Goal: Transaction & Acquisition: Obtain resource

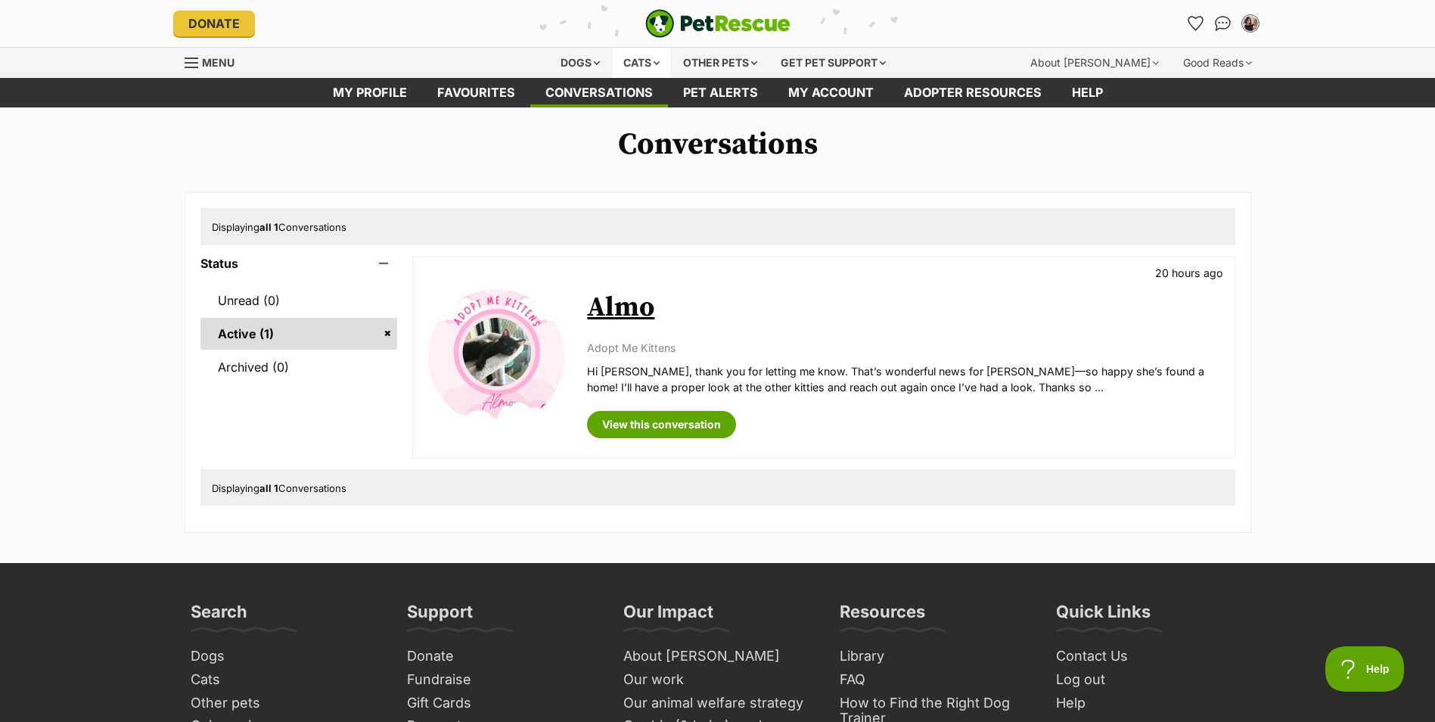
click at [632, 52] on div "Cats" at bounding box center [641, 63] width 57 height 30
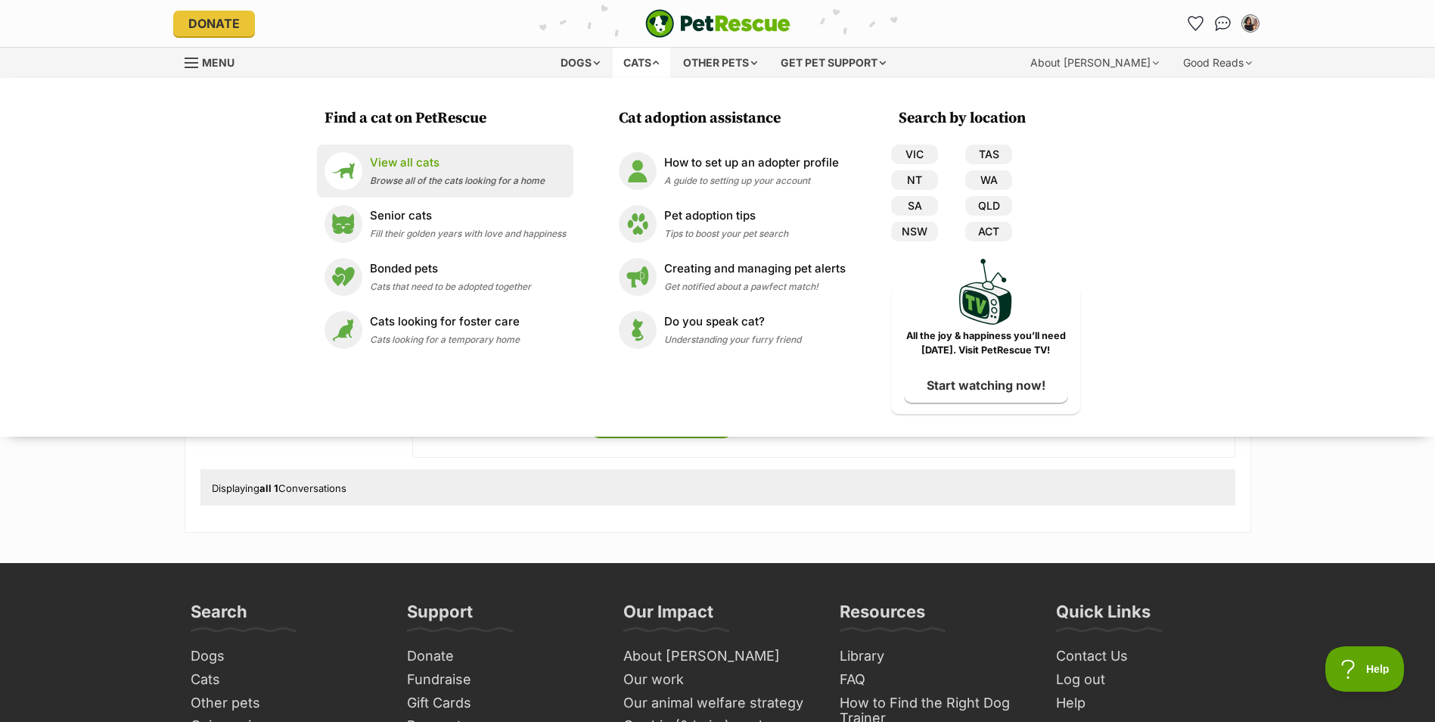
click at [447, 187] on div "View all cats Browse all of the cats looking for a home" at bounding box center [457, 170] width 175 height 33
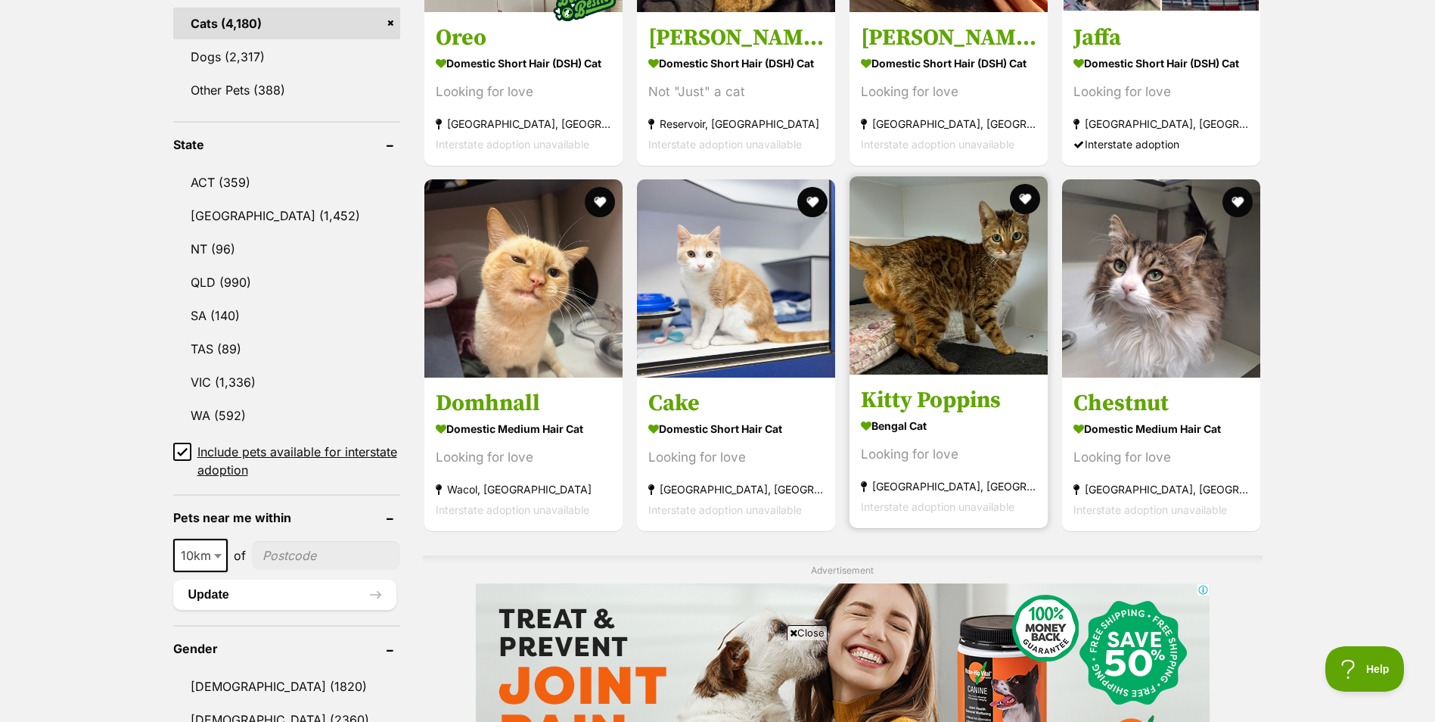
click at [920, 337] on img at bounding box center [948, 275] width 198 height 198
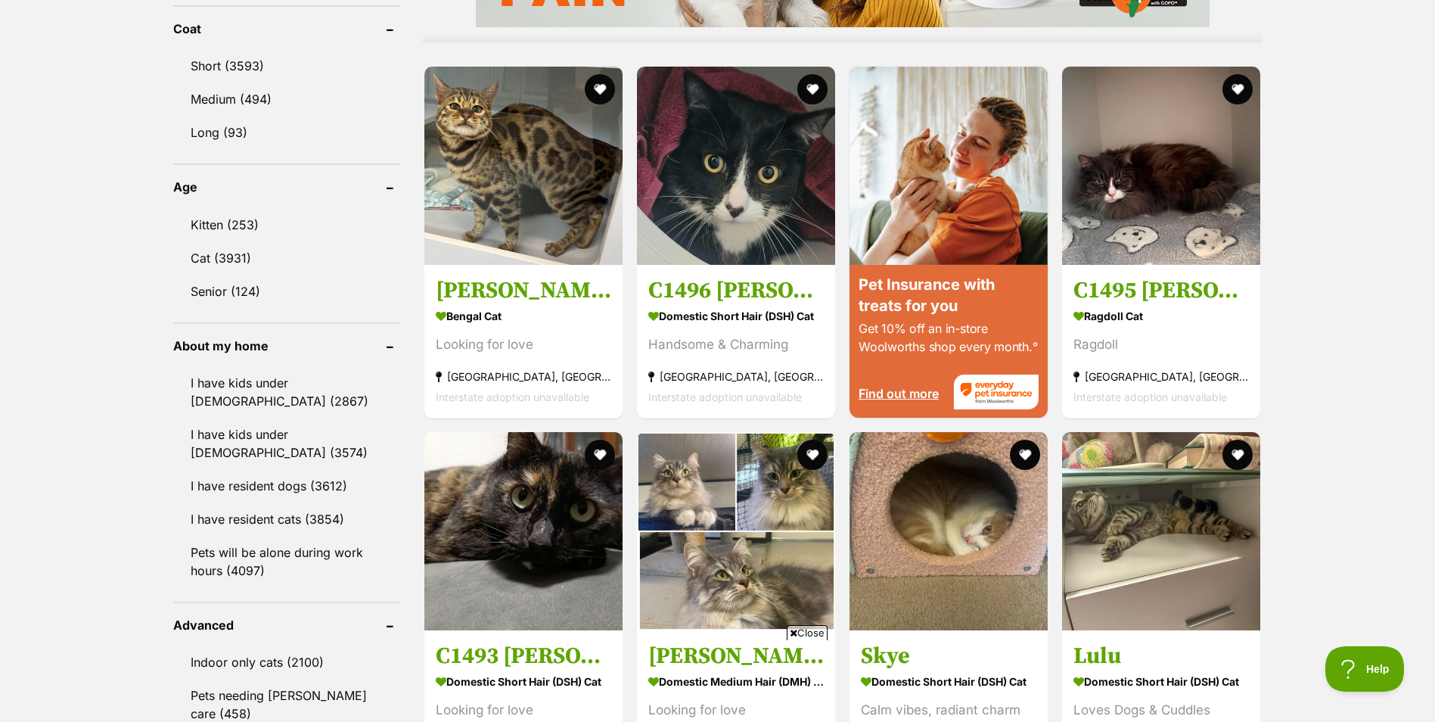
scroll to position [1513, 0]
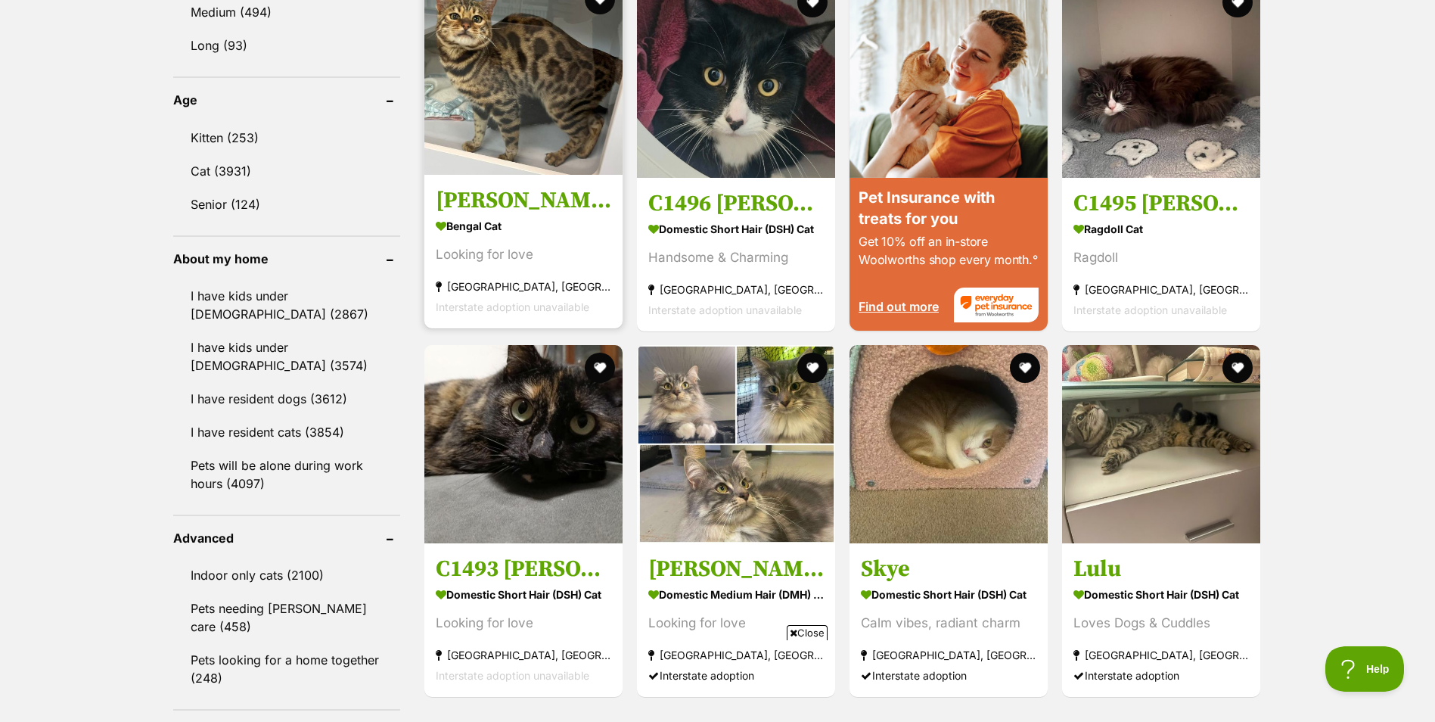
click at [514, 265] on section "Bengal Cat Looking for love Burwood East, VIC Interstate adoption unavailable" at bounding box center [523, 265] width 175 height 102
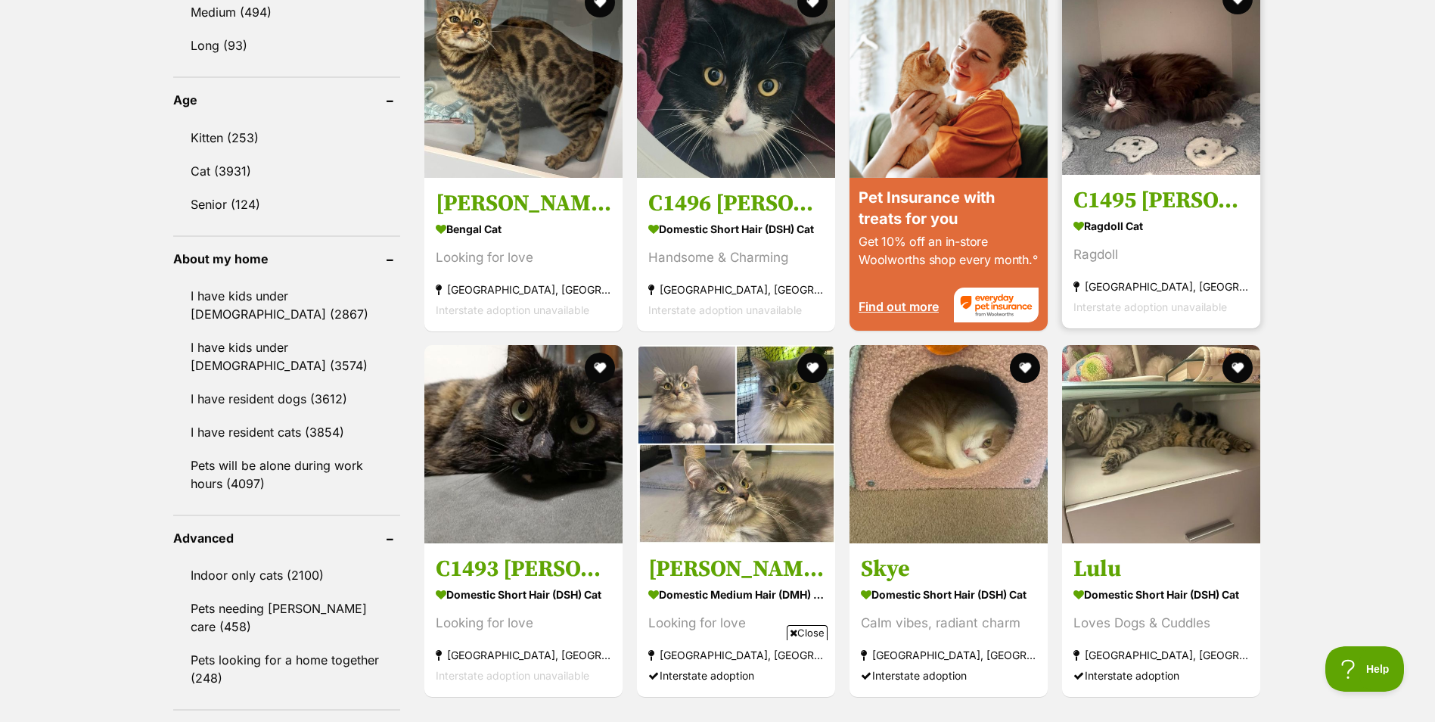
click at [1215, 193] on h3 "C1495 [PERSON_NAME]" at bounding box center [1160, 199] width 175 height 29
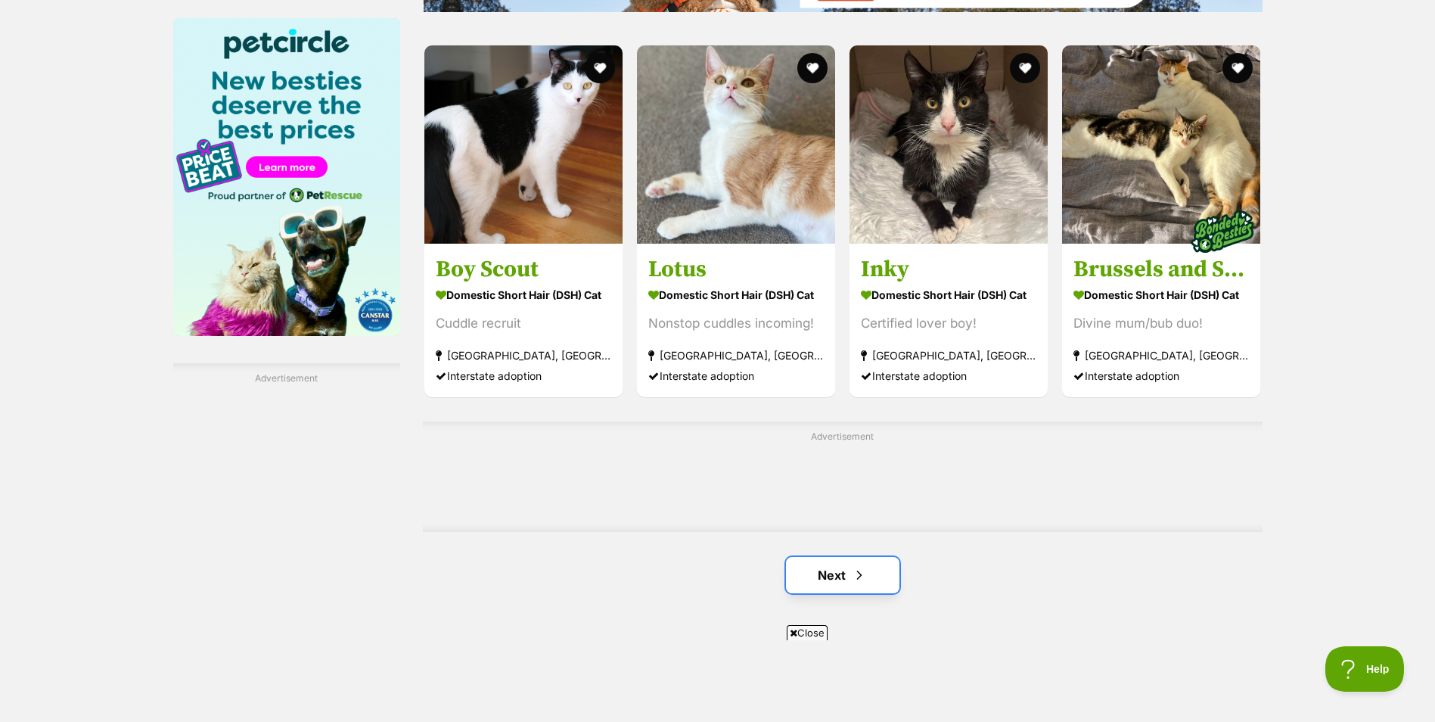
click at [831, 586] on link "Next" at bounding box center [842, 575] width 113 height 36
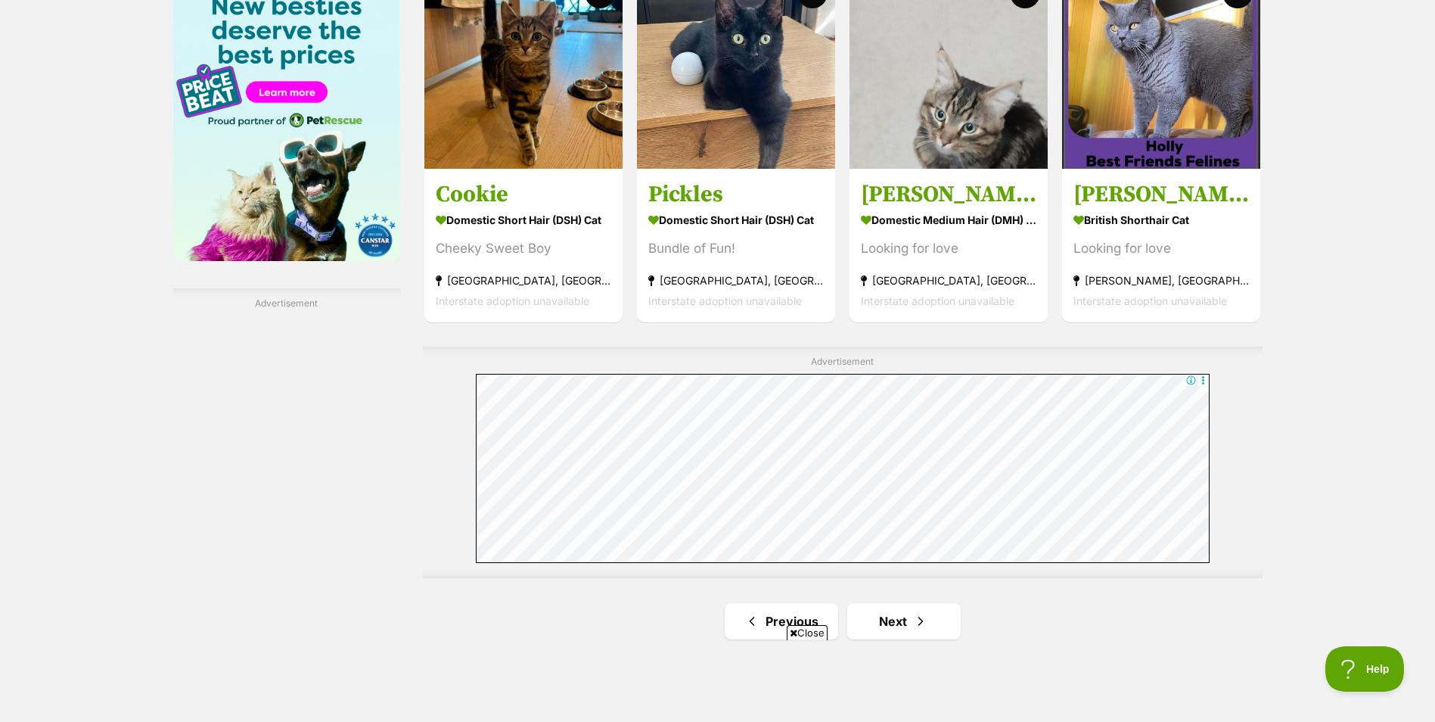
scroll to position [2572, 0]
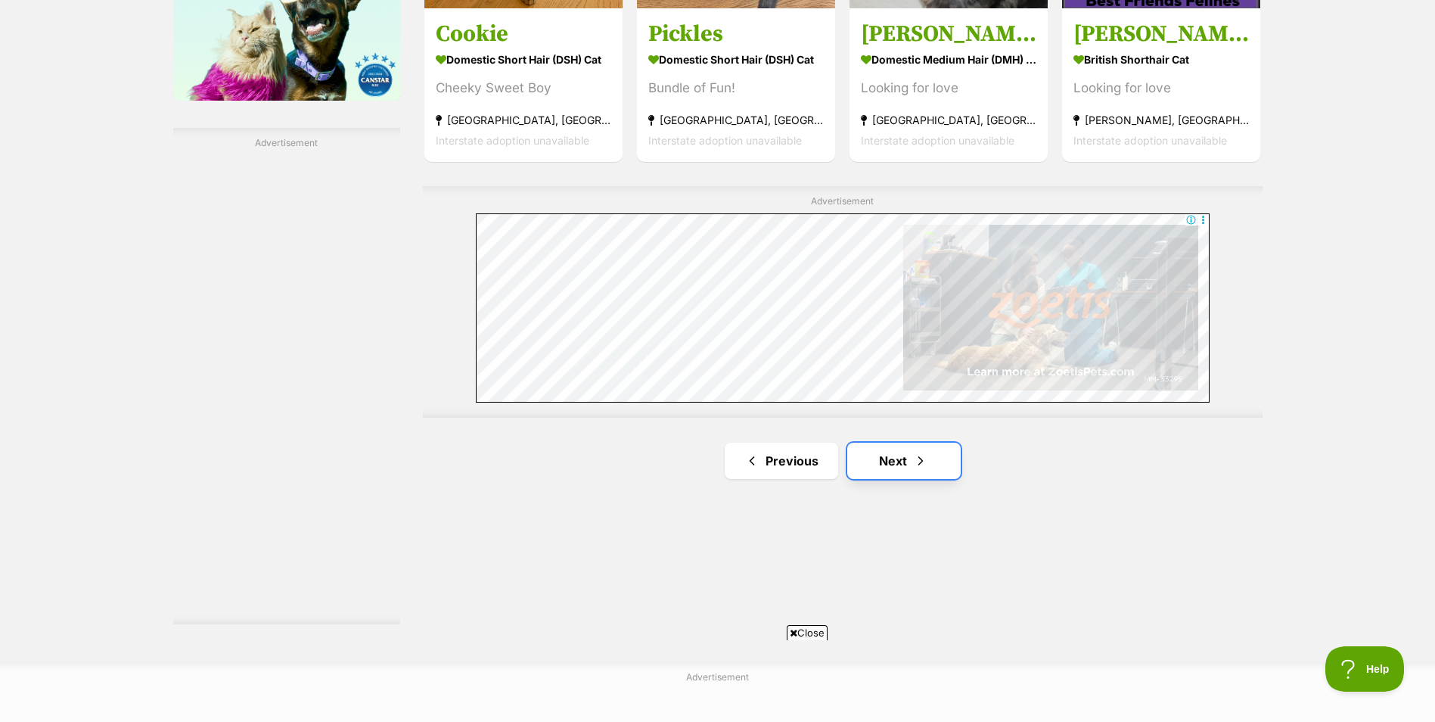
click at [867, 453] on link "Next" at bounding box center [903, 460] width 113 height 36
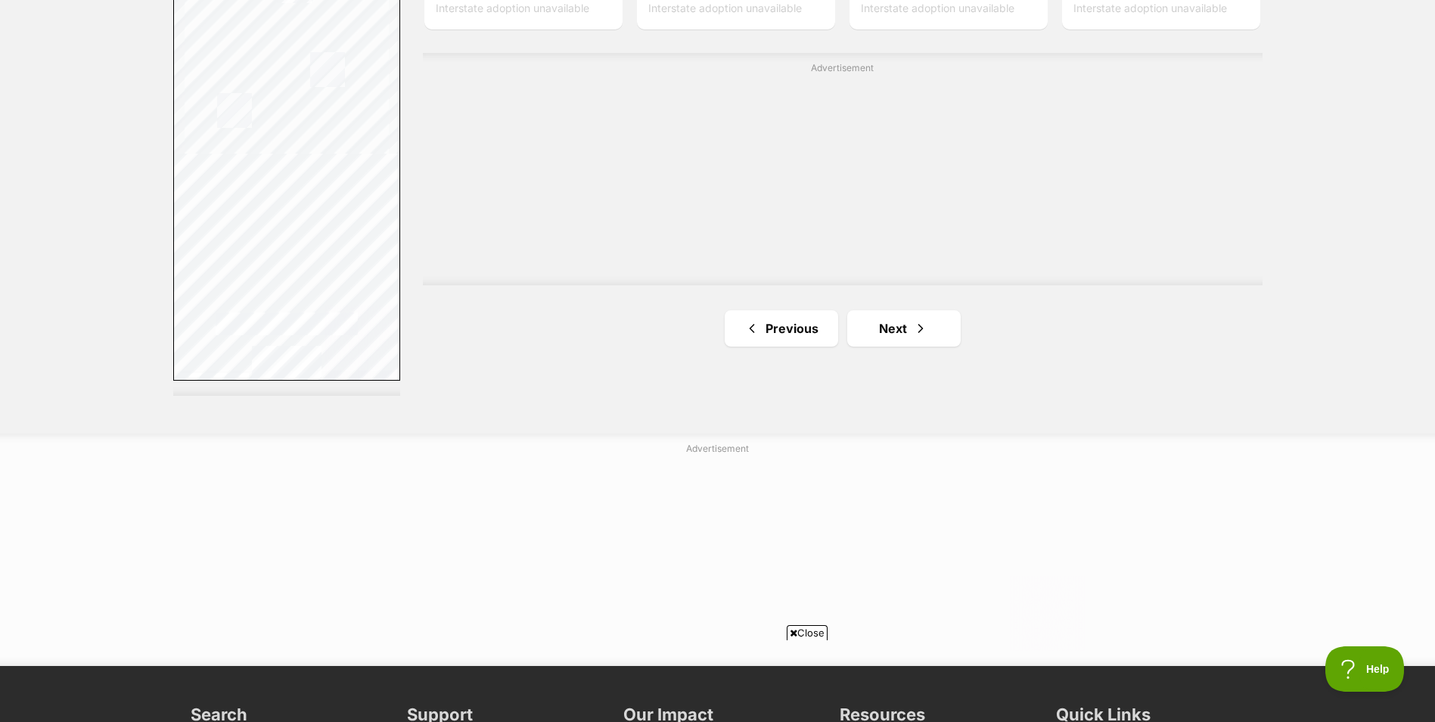
scroll to position [2874, 0]
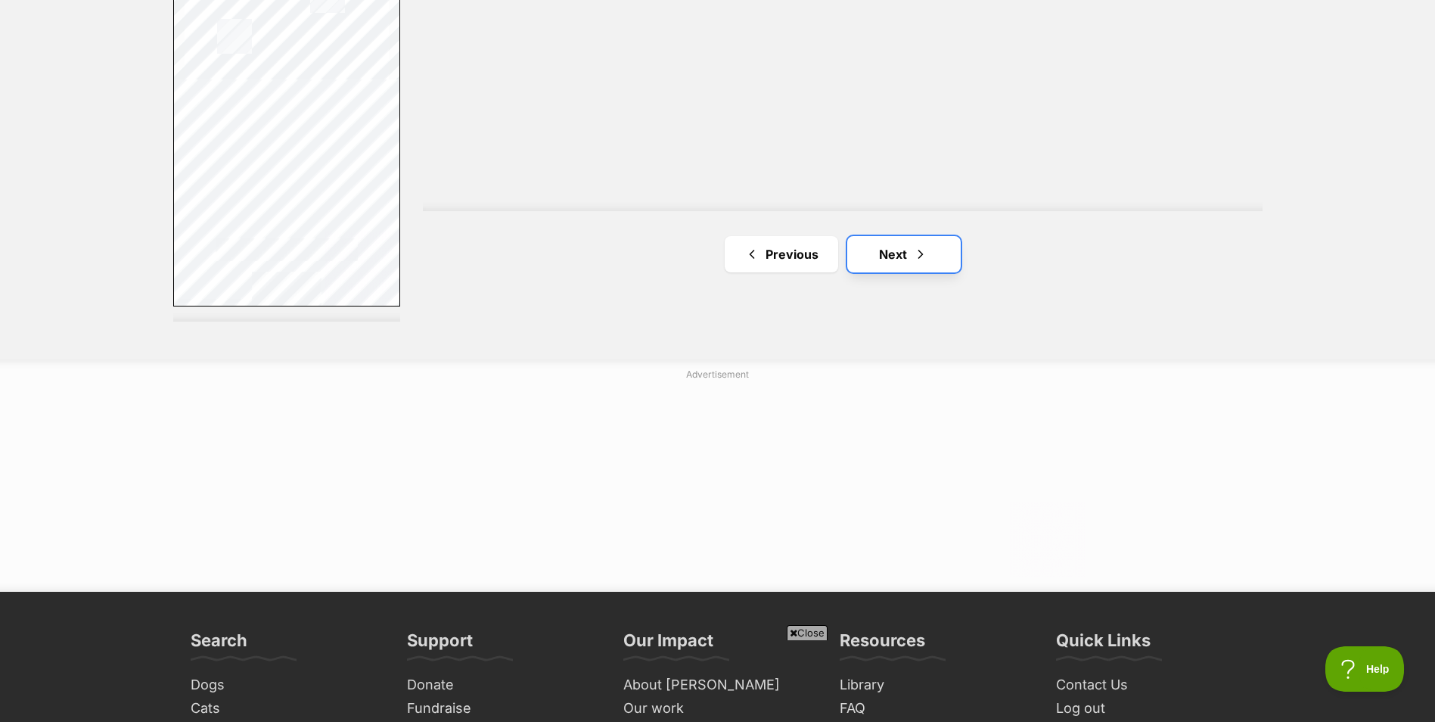
click at [902, 255] on link "Next" at bounding box center [903, 254] width 113 height 36
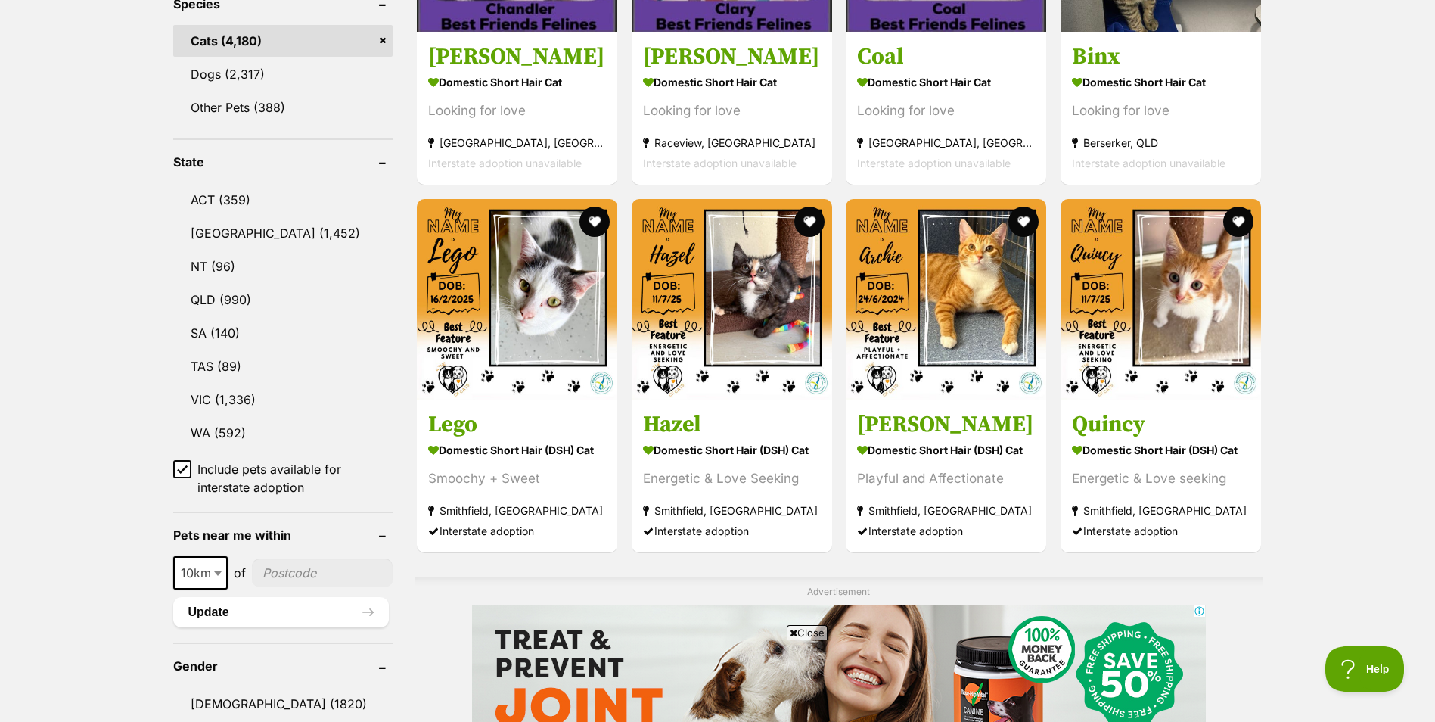
scroll to position [681, 0]
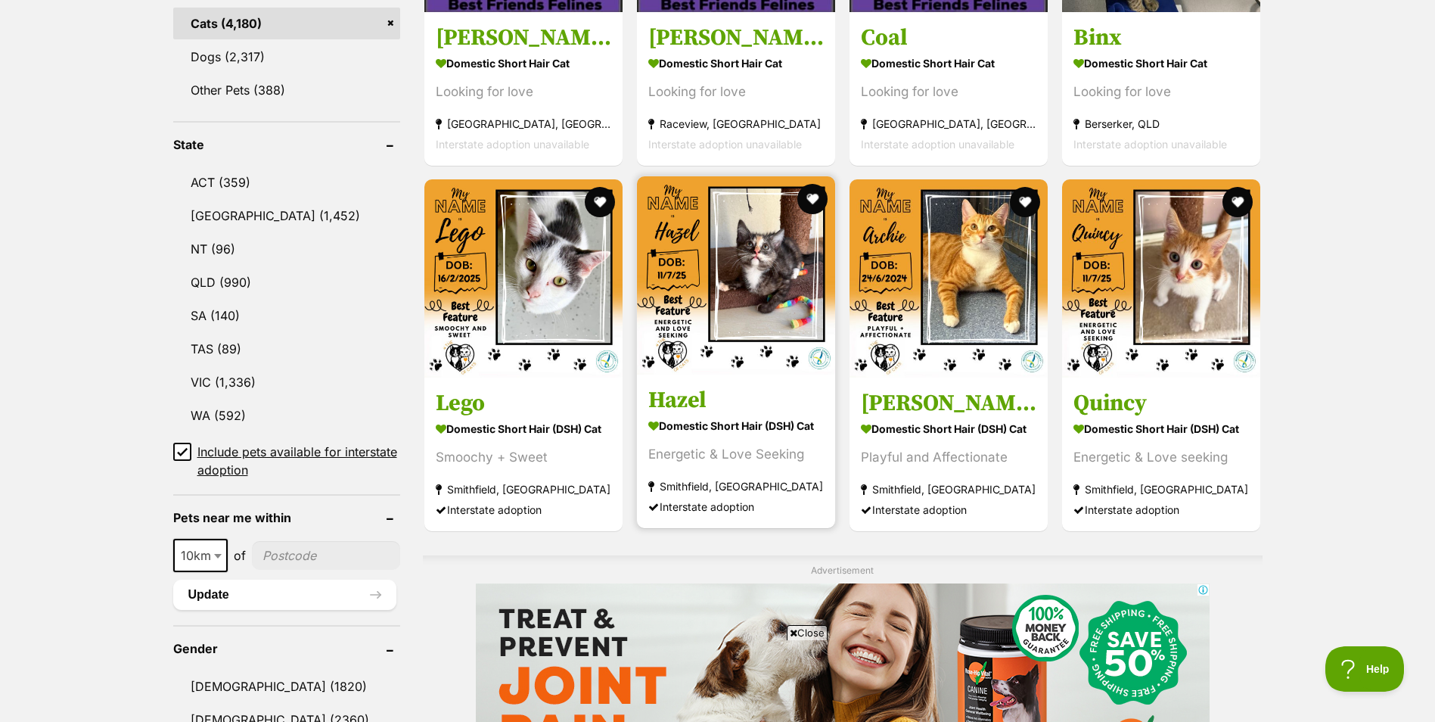
click at [736, 312] on img at bounding box center [736, 275] width 198 height 198
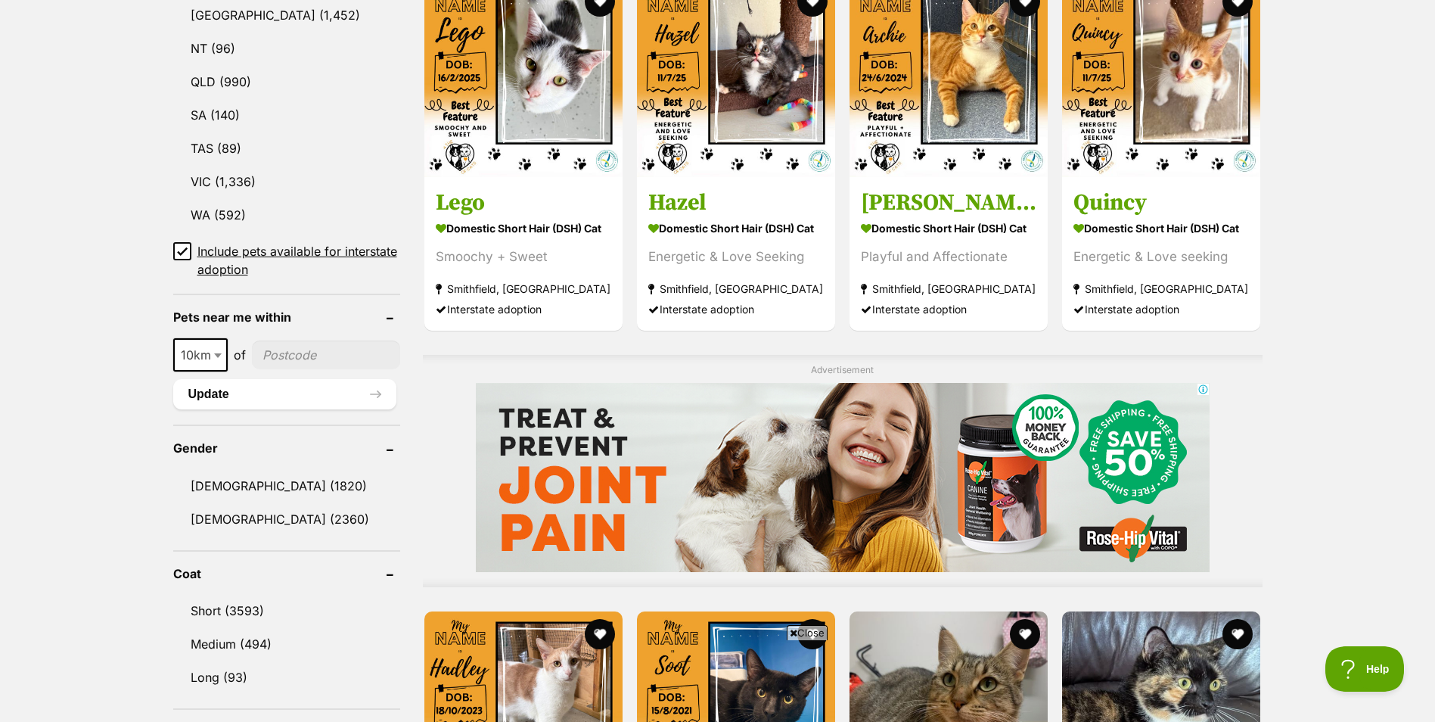
scroll to position [832, 0]
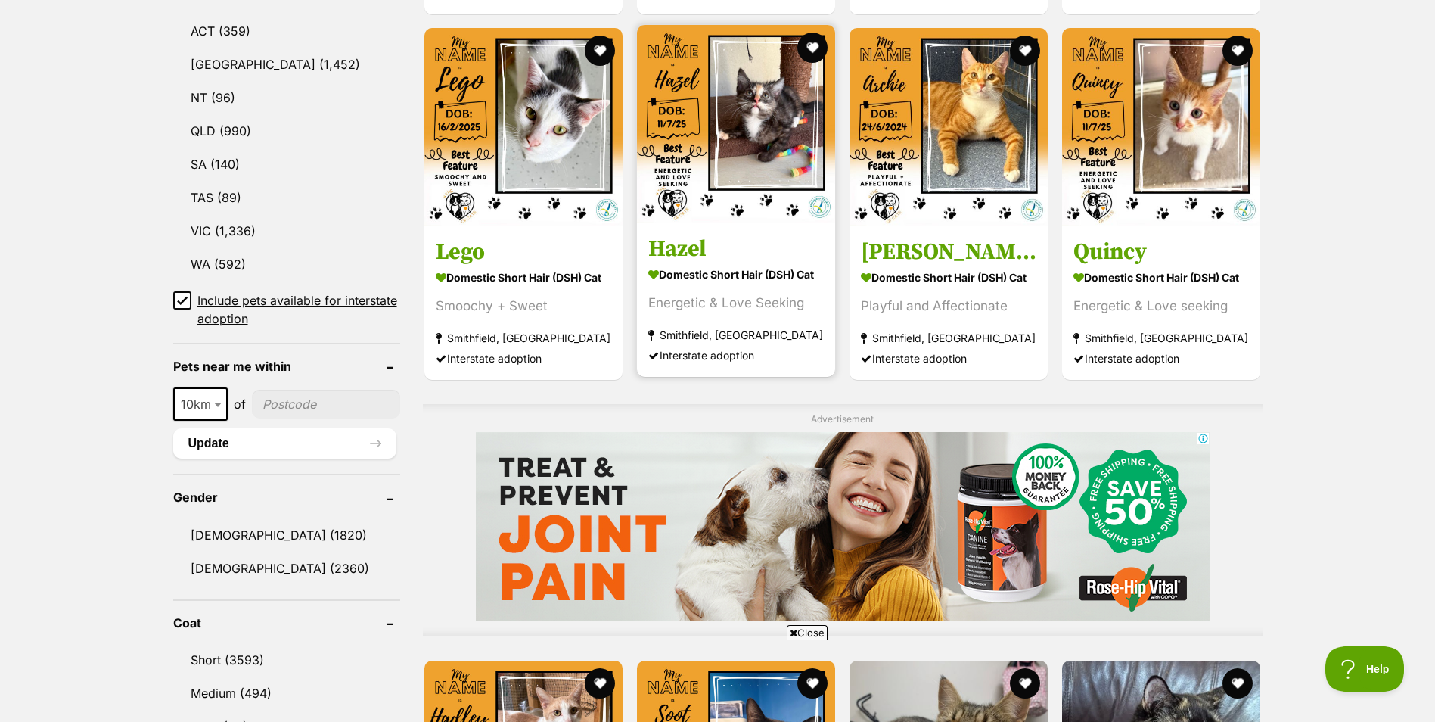
click at [768, 272] on strong "Domestic Short Hair (DSH) Cat" at bounding box center [735, 274] width 175 height 22
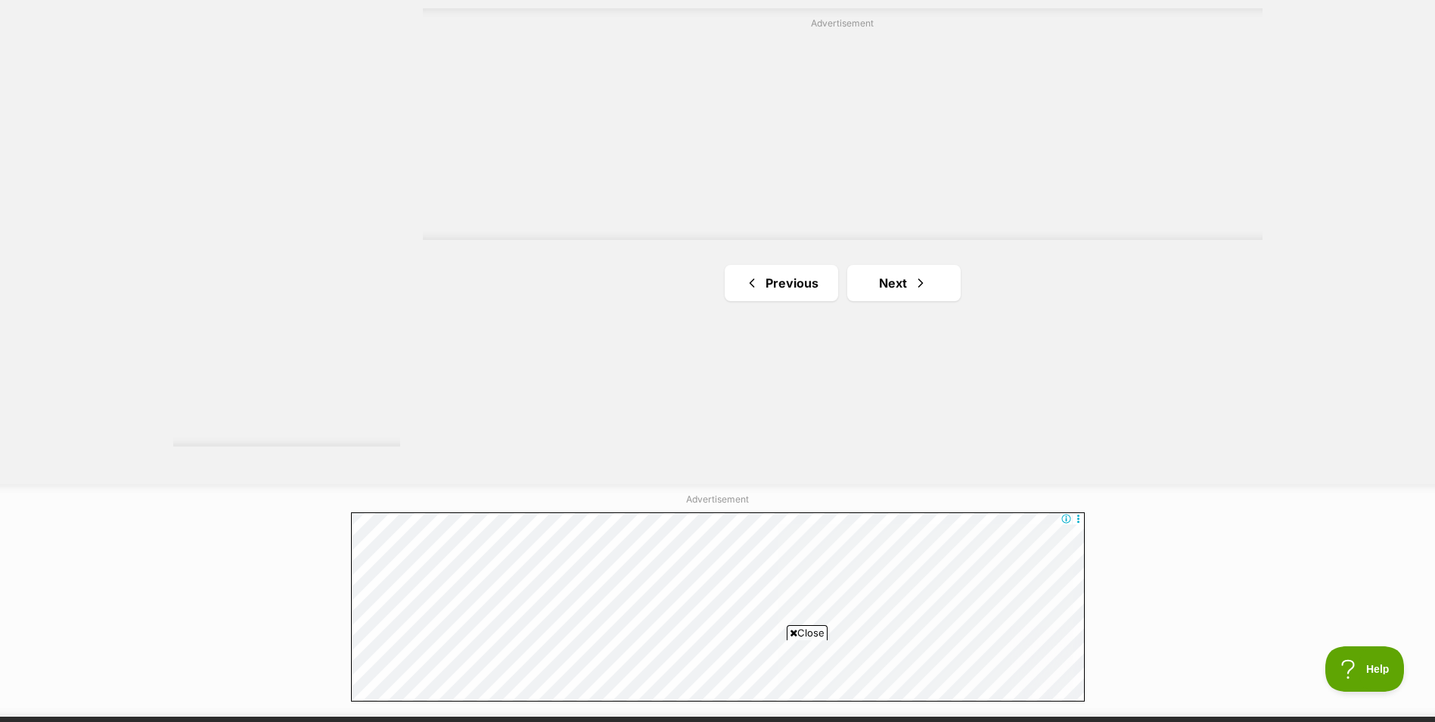
scroll to position [2799, 0]
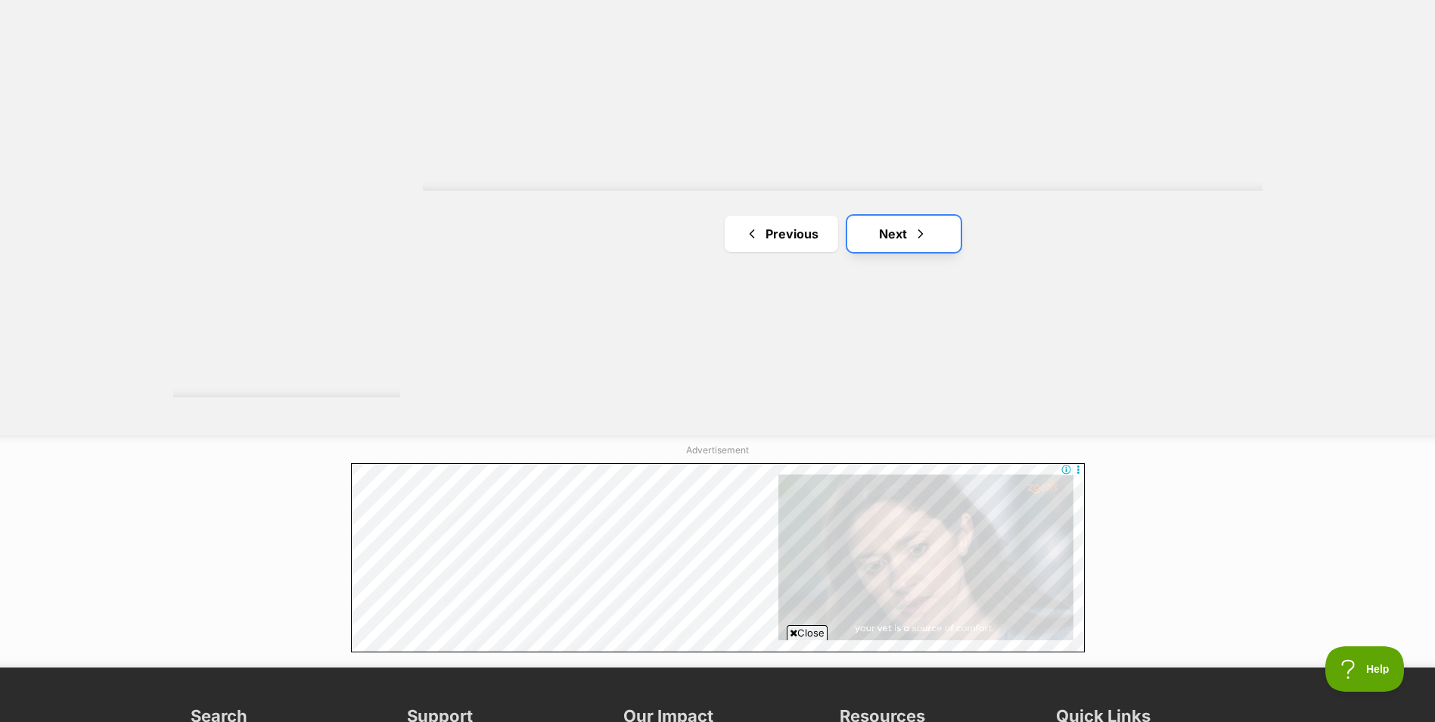
click at [953, 230] on link "Next" at bounding box center [903, 234] width 113 height 36
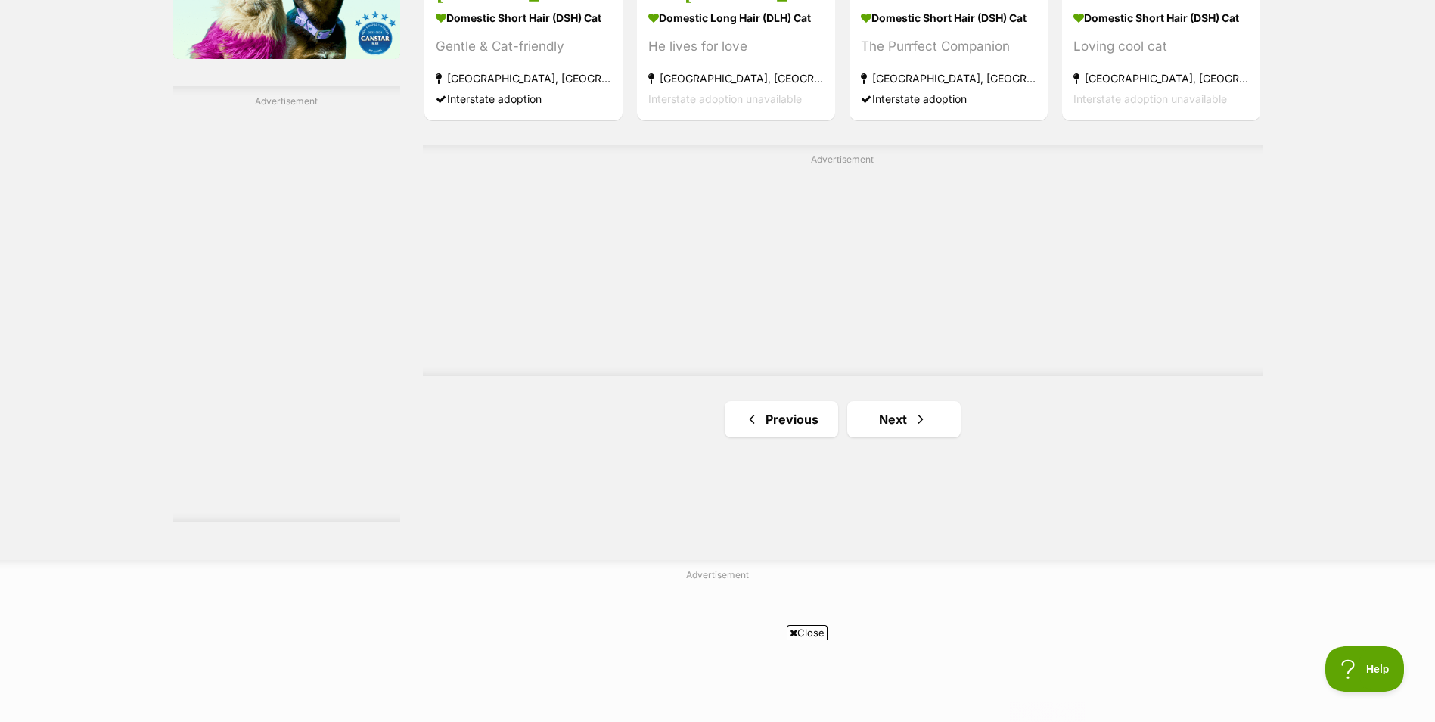
scroll to position [2647, 0]
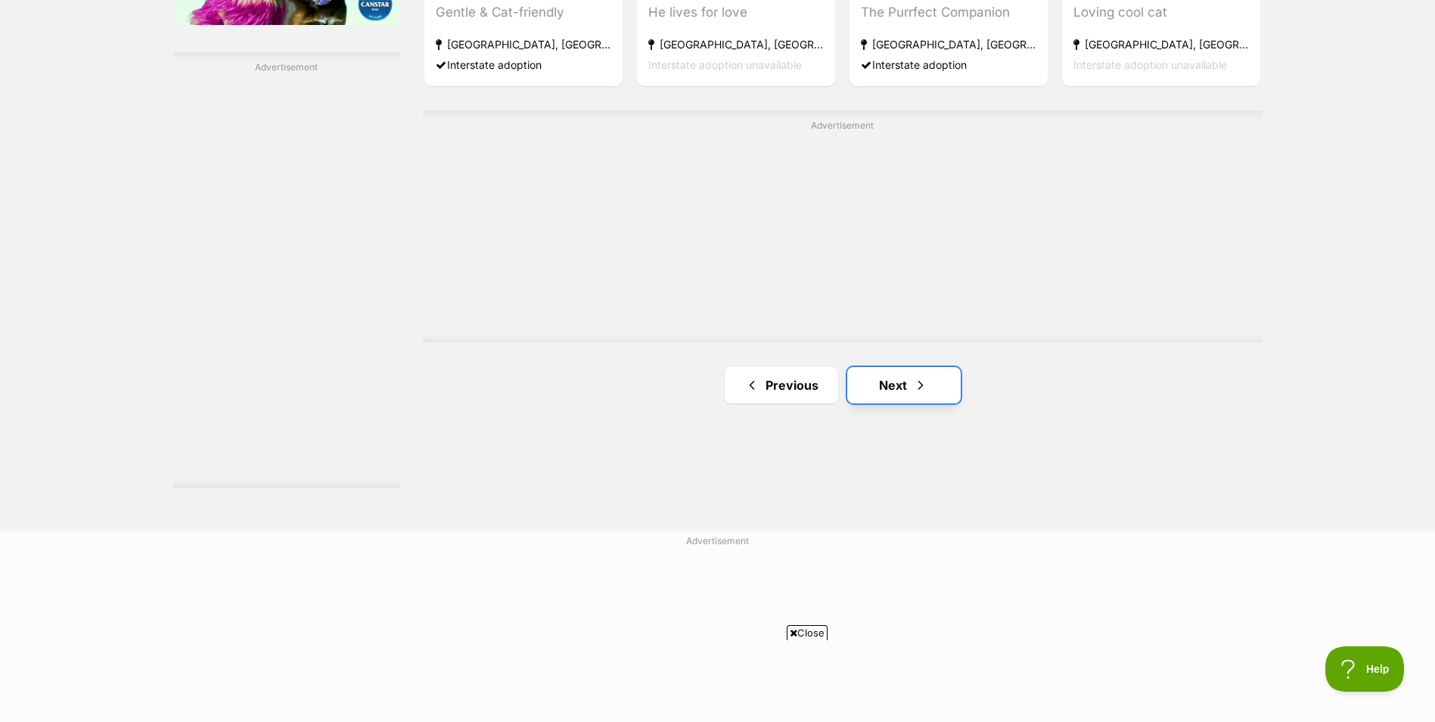
click at [860, 383] on link "Next" at bounding box center [903, 385] width 113 height 36
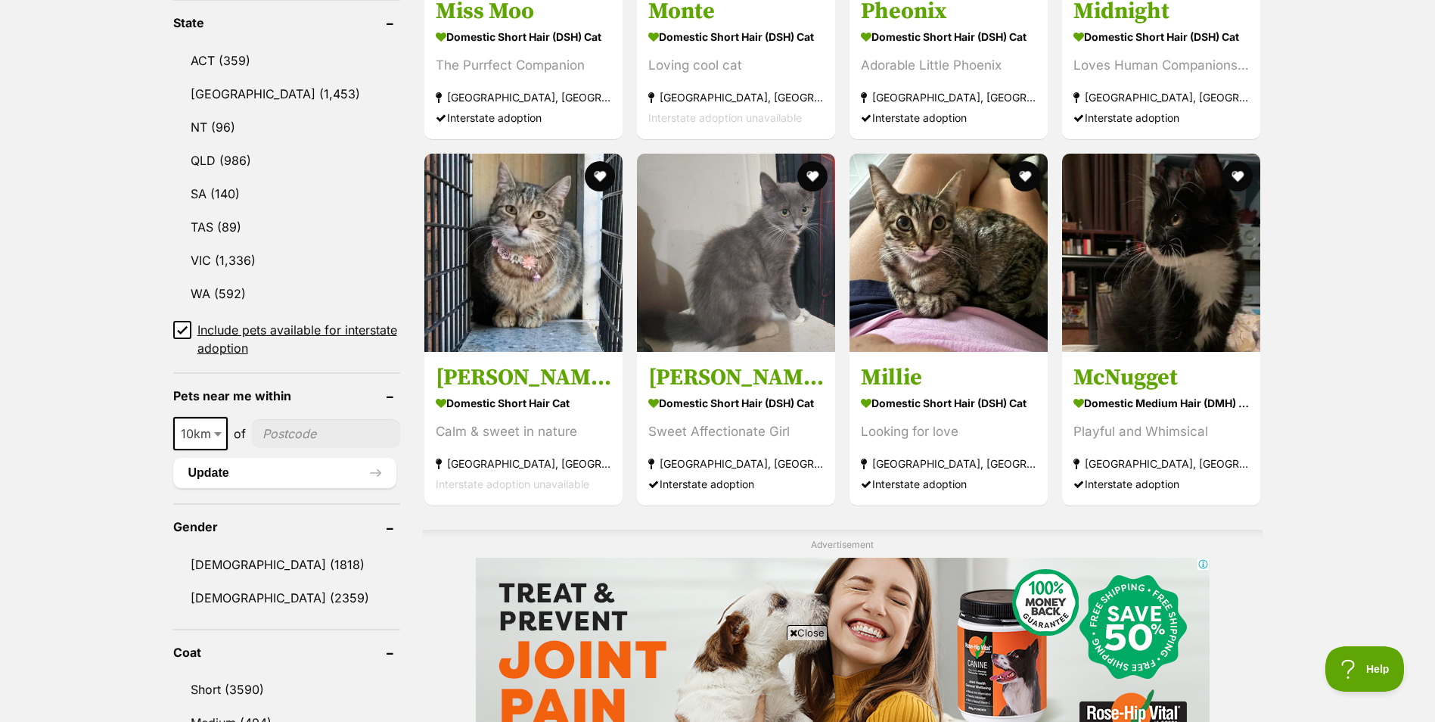
scroll to position [832, 0]
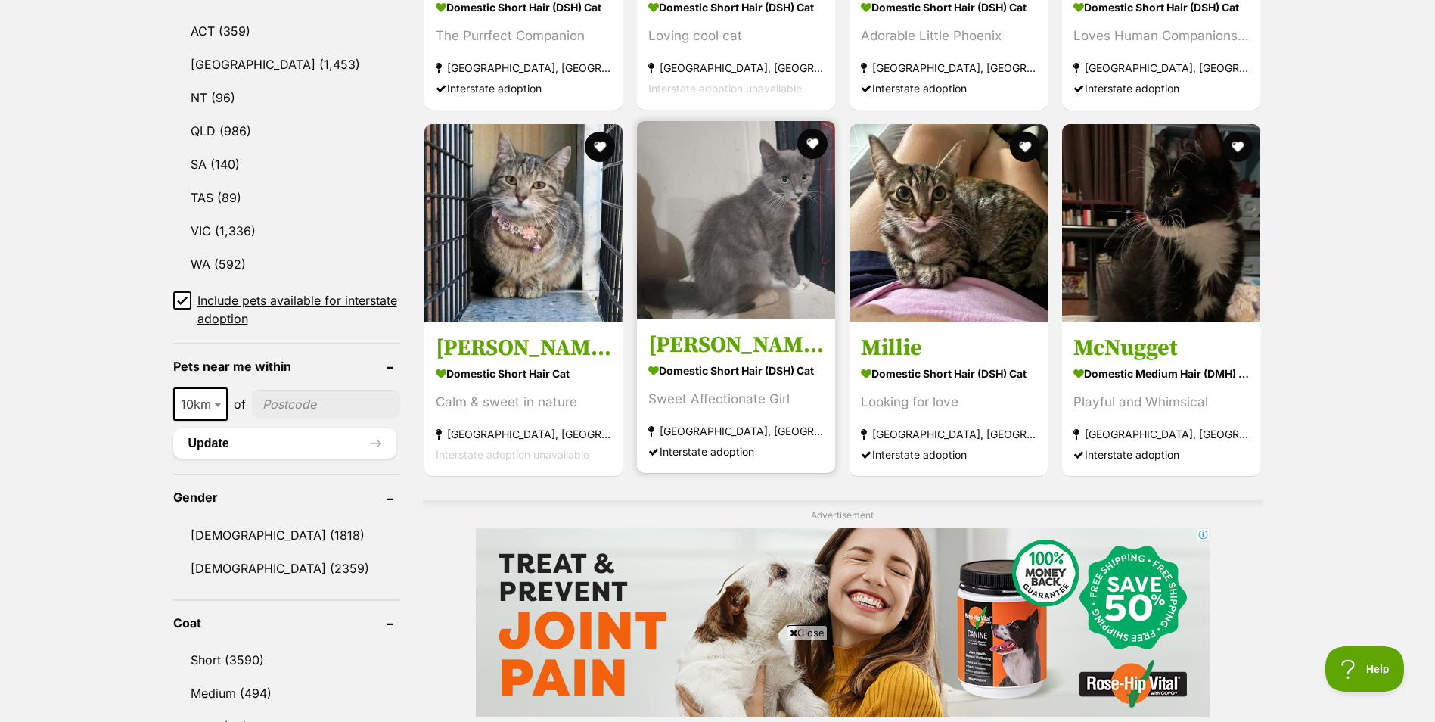
click at [728, 304] on img at bounding box center [736, 220] width 198 height 198
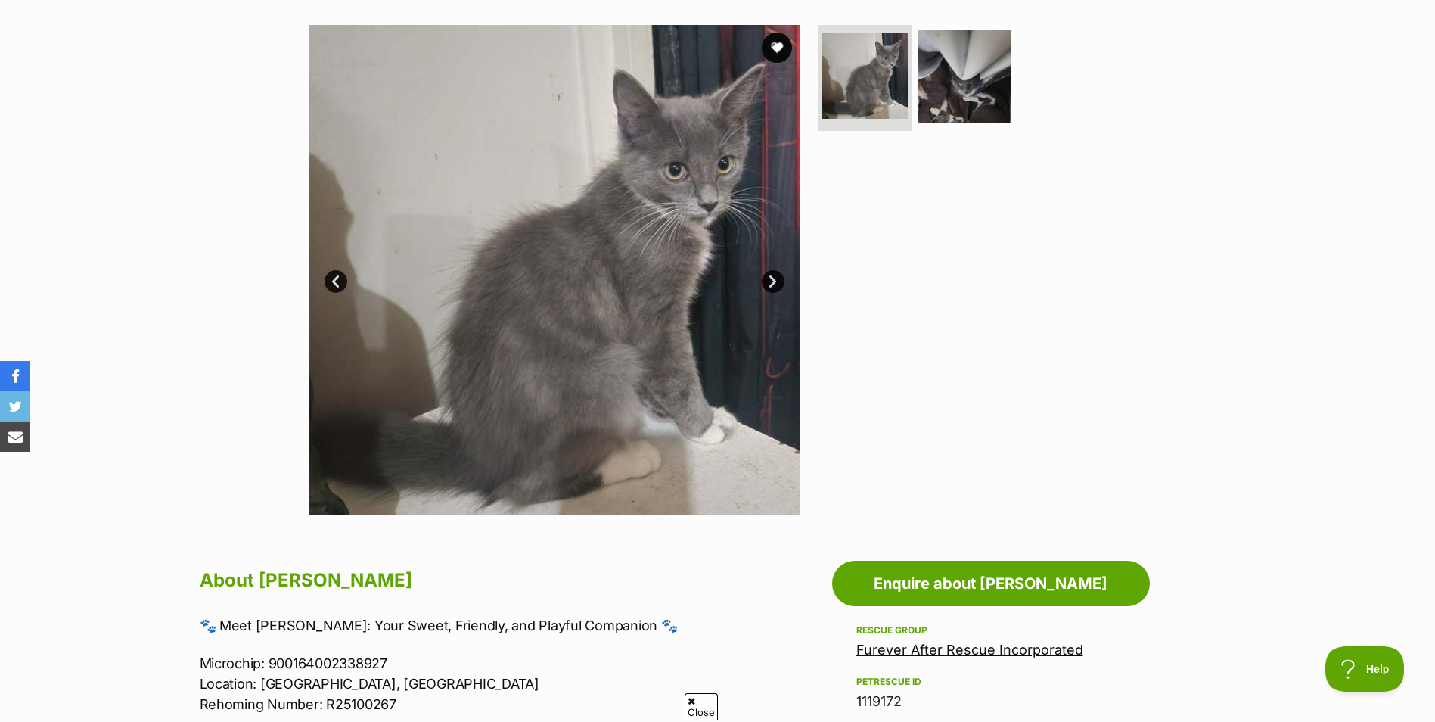
scroll to position [227, 0]
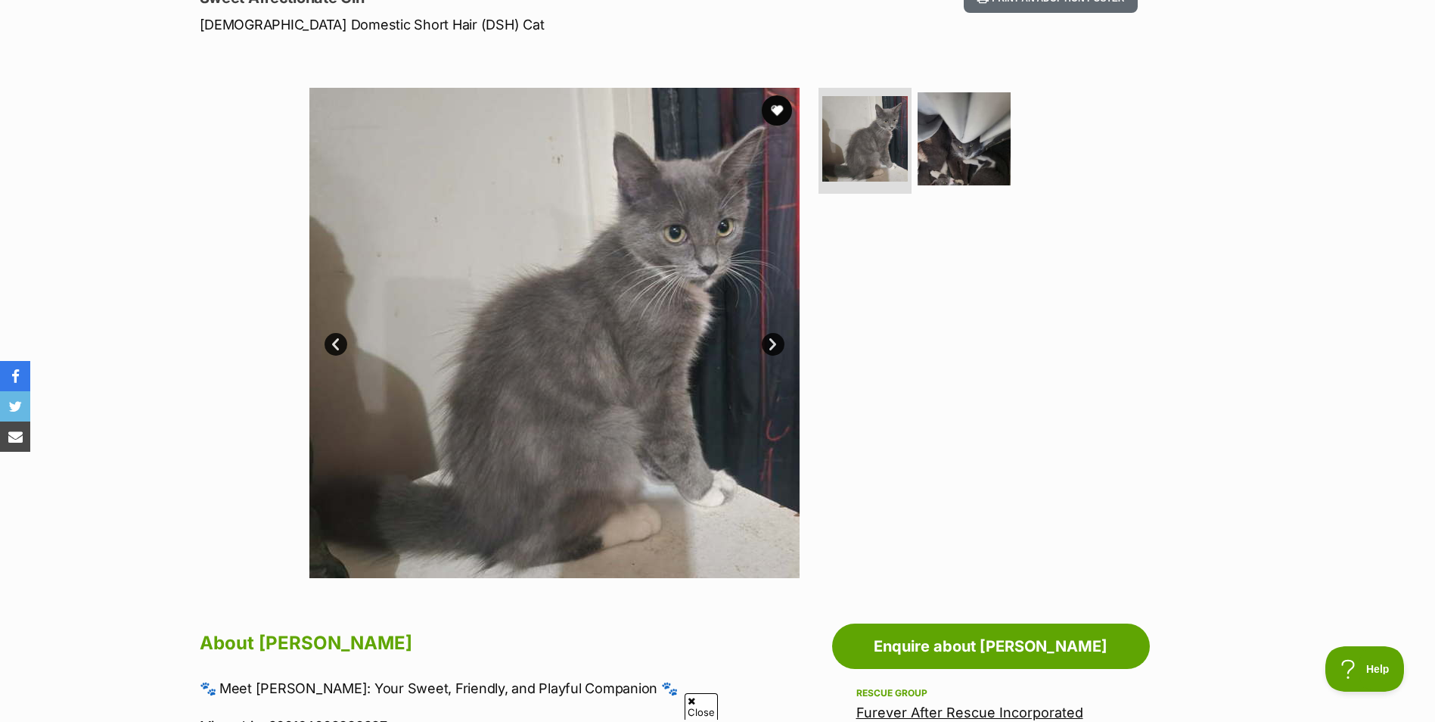
click at [761, 342] on img at bounding box center [554, 333] width 490 height 490
click at [769, 343] on link "Next" at bounding box center [773, 344] width 23 height 23
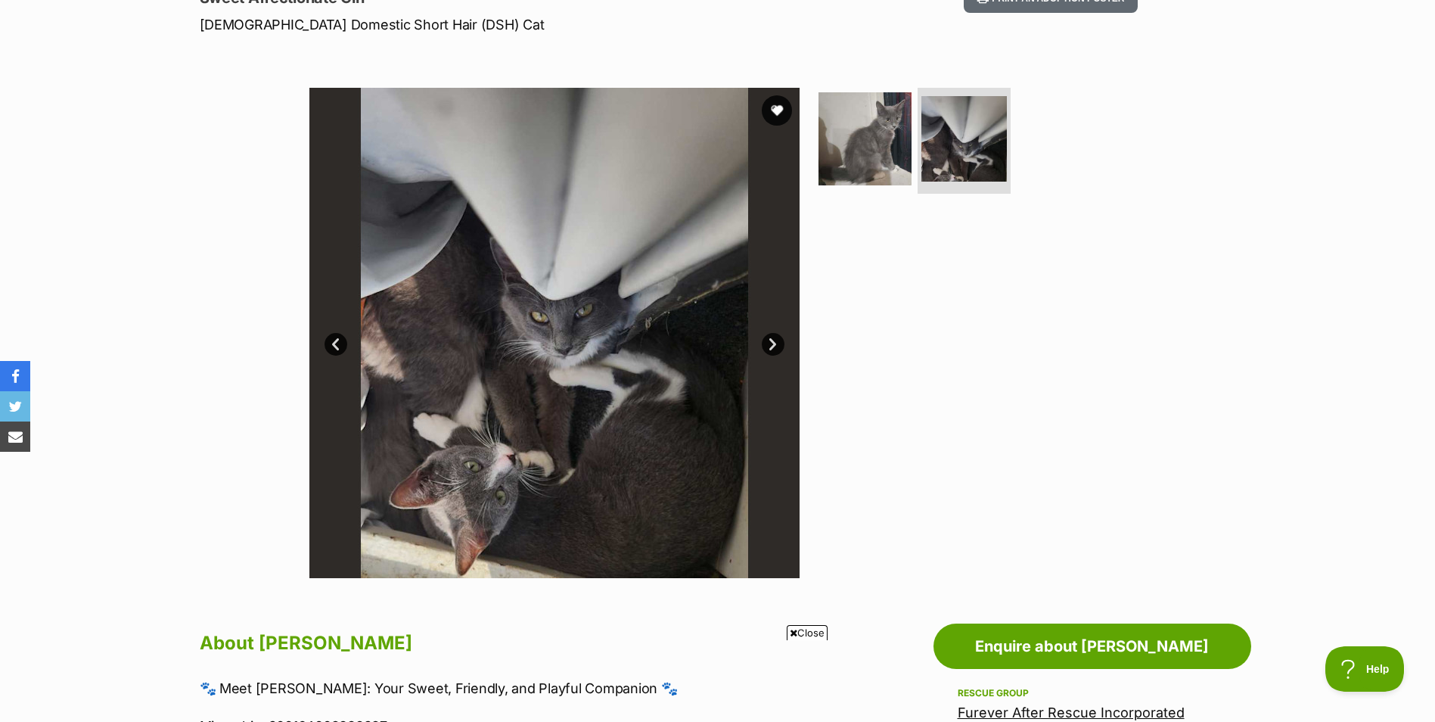
click at [337, 339] on link "Prev" at bounding box center [335, 344] width 23 height 23
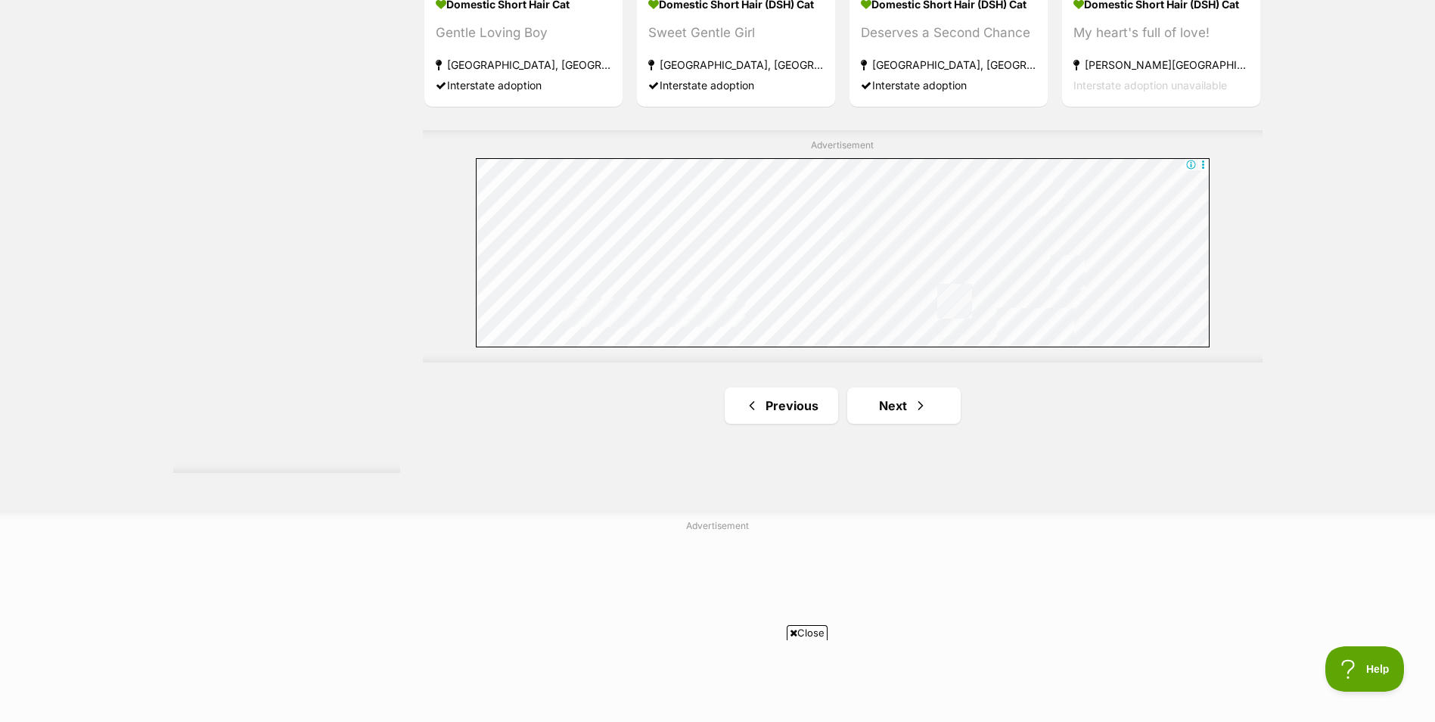
scroll to position [2799, 0]
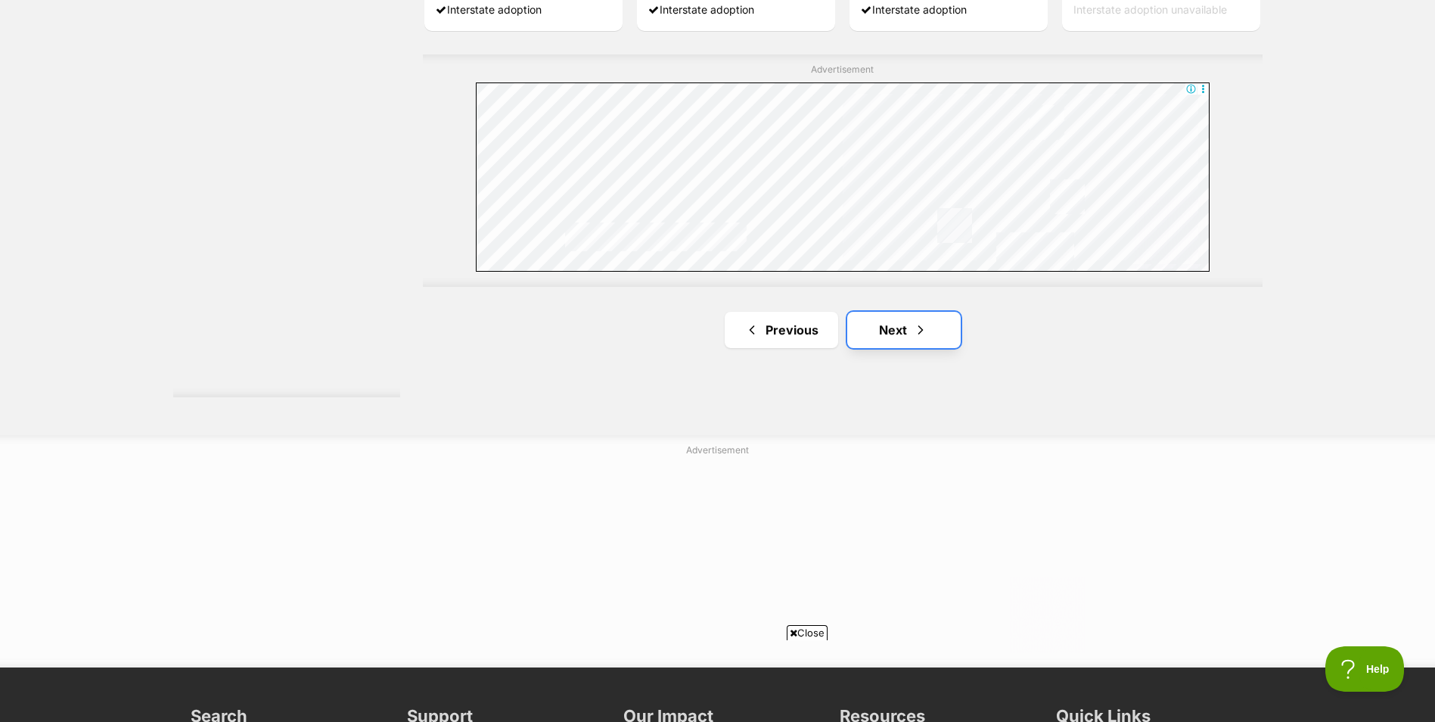
click at [953, 322] on link "Next" at bounding box center [903, 330] width 113 height 36
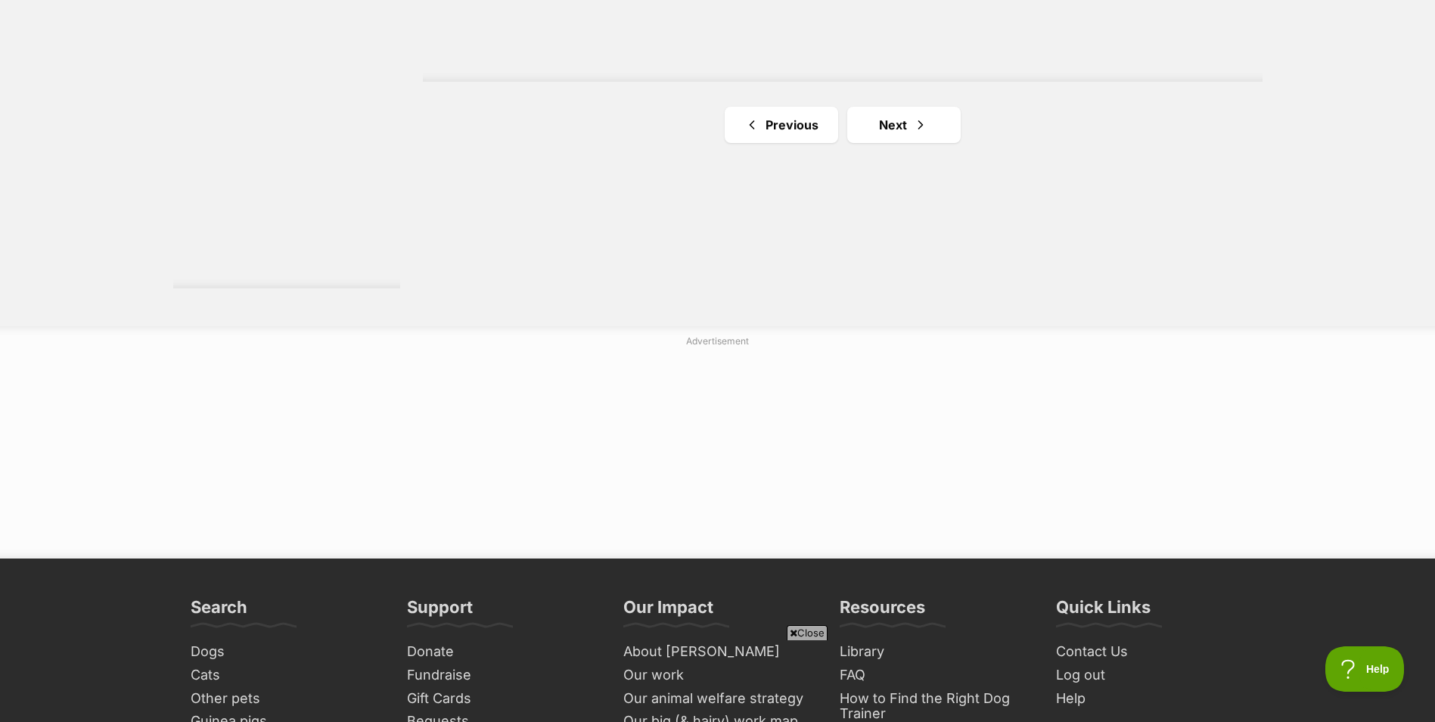
scroll to position [2950, 0]
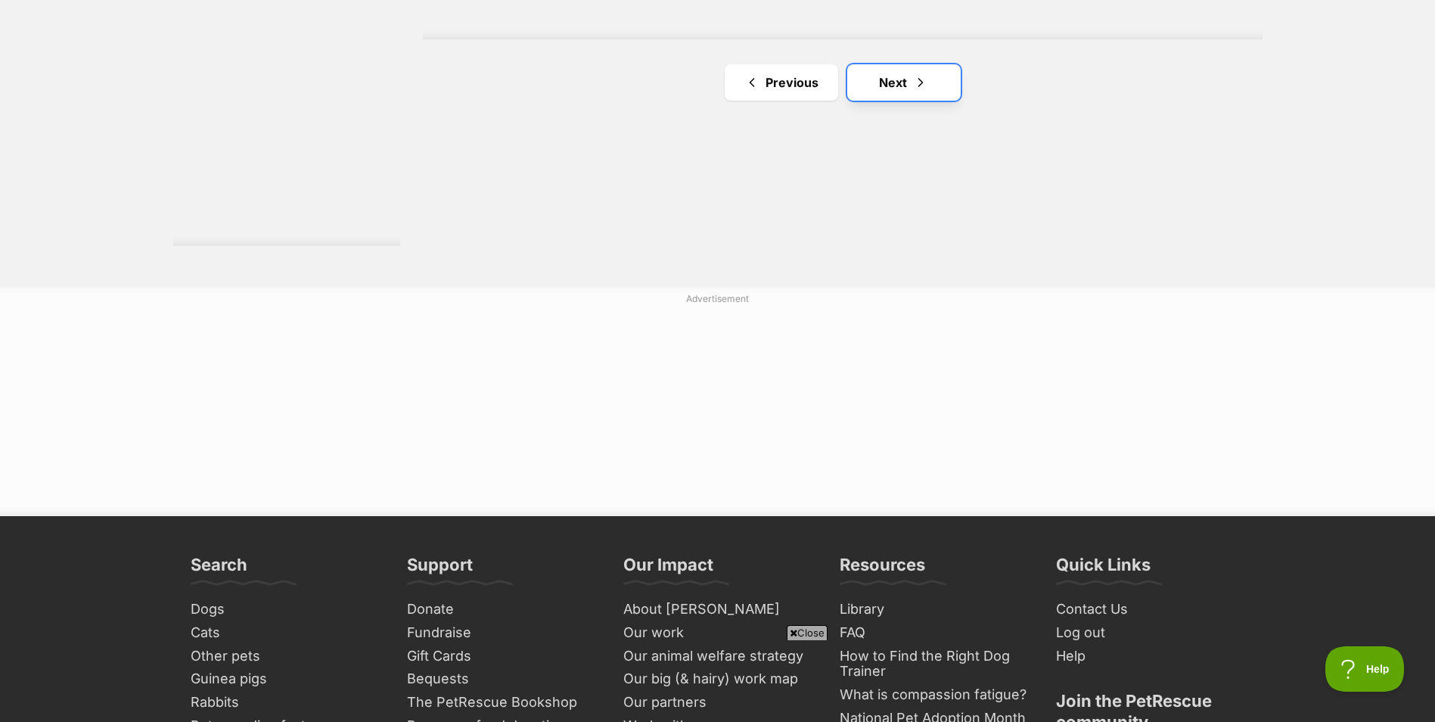
click at [899, 79] on link "Next" at bounding box center [903, 82] width 113 height 36
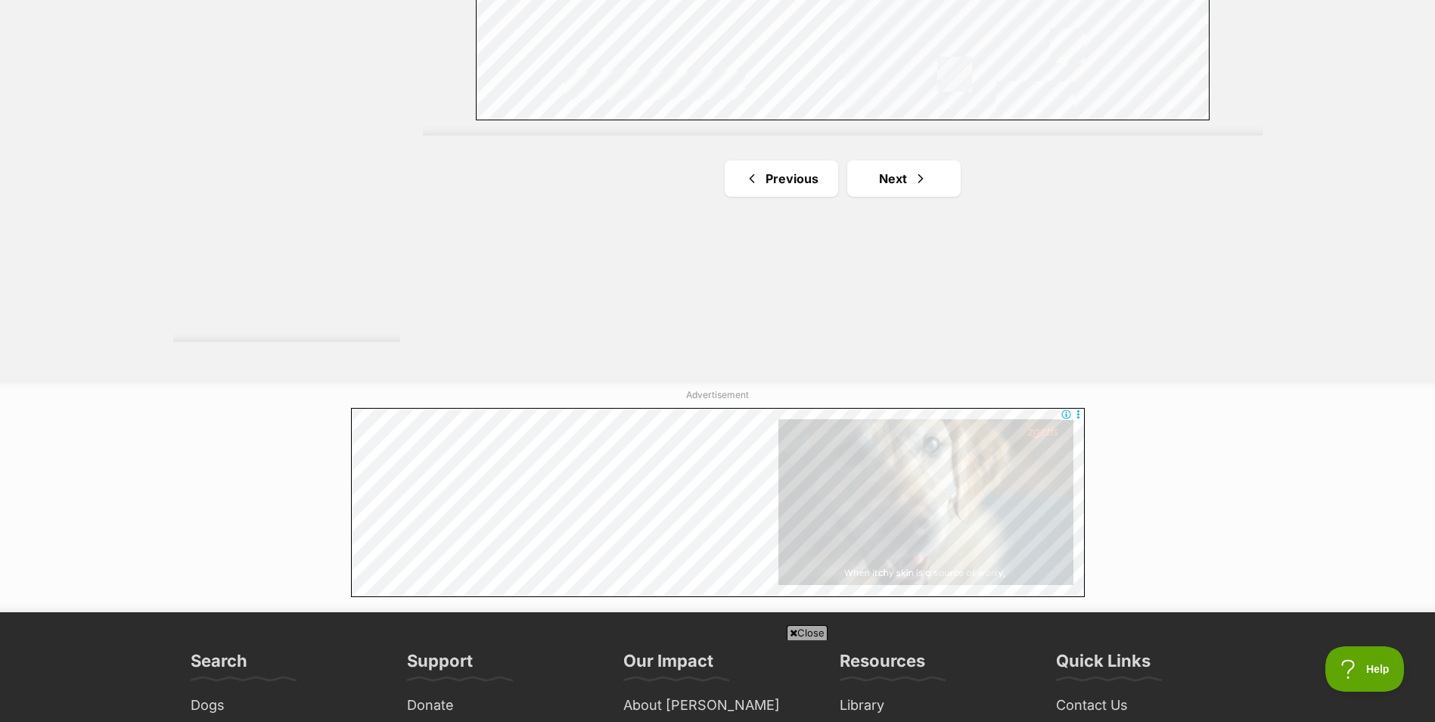
scroll to position [2874, 0]
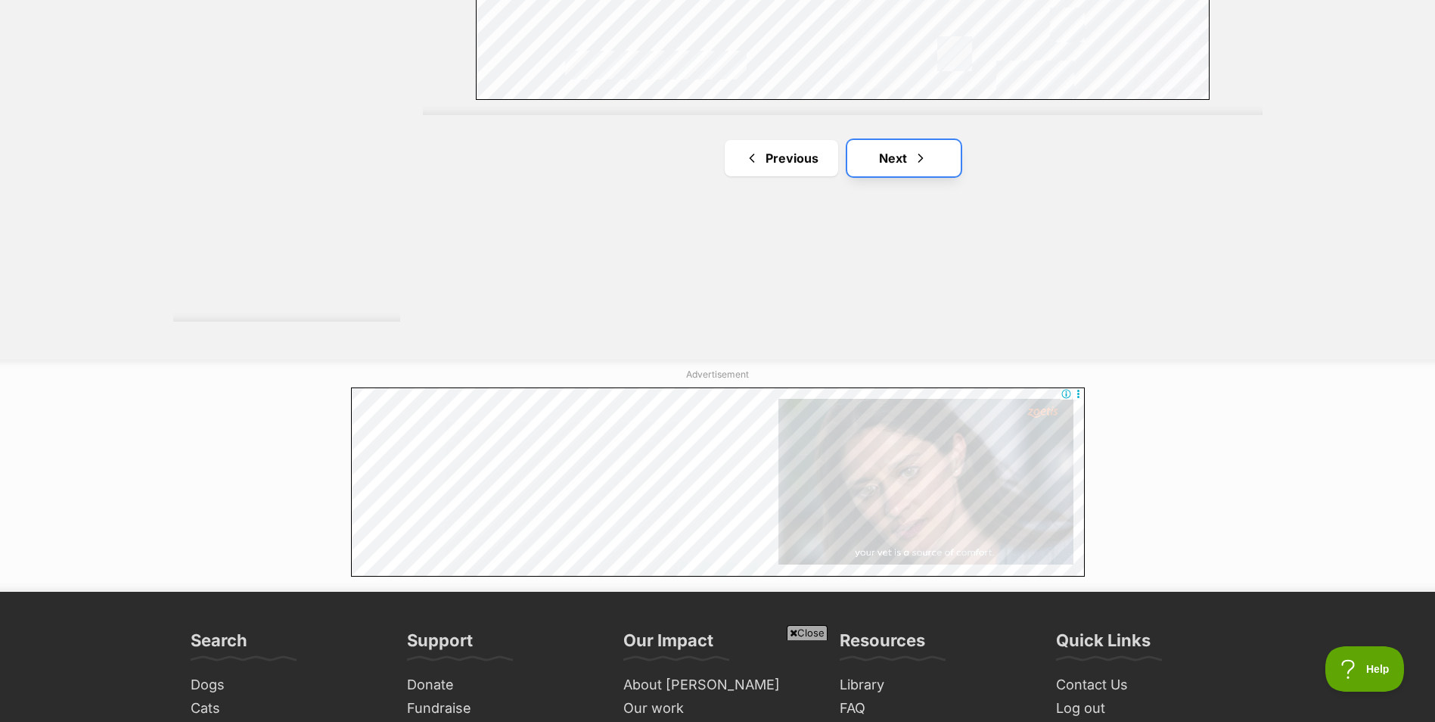
click at [945, 147] on link "Next" at bounding box center [903, 158] width 113 height 36
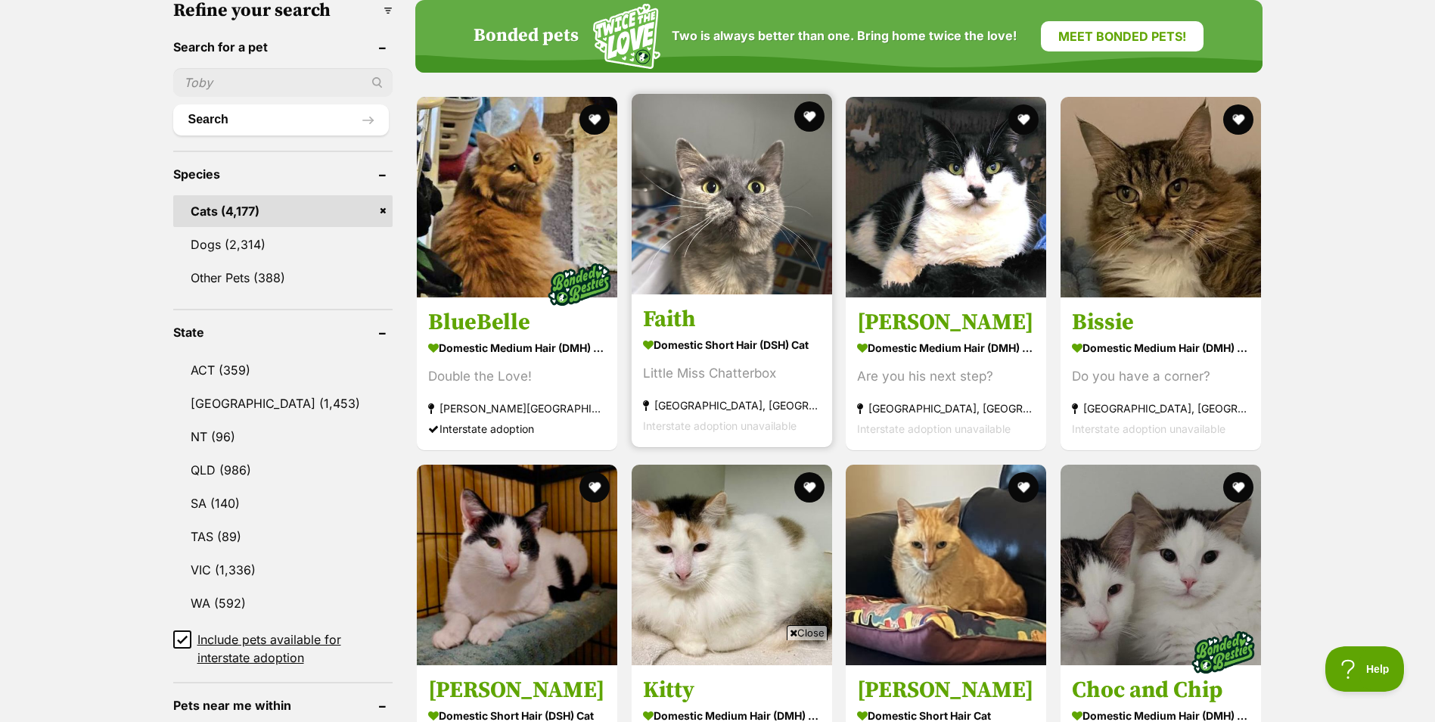
click at [676, 317] on link "Faith Domestic Short Hair (DSH) Cat Little Miss Chatterbox [GEOGRAPHIC_DATA], […" at bounding box center [732, 370] width 200 height 154
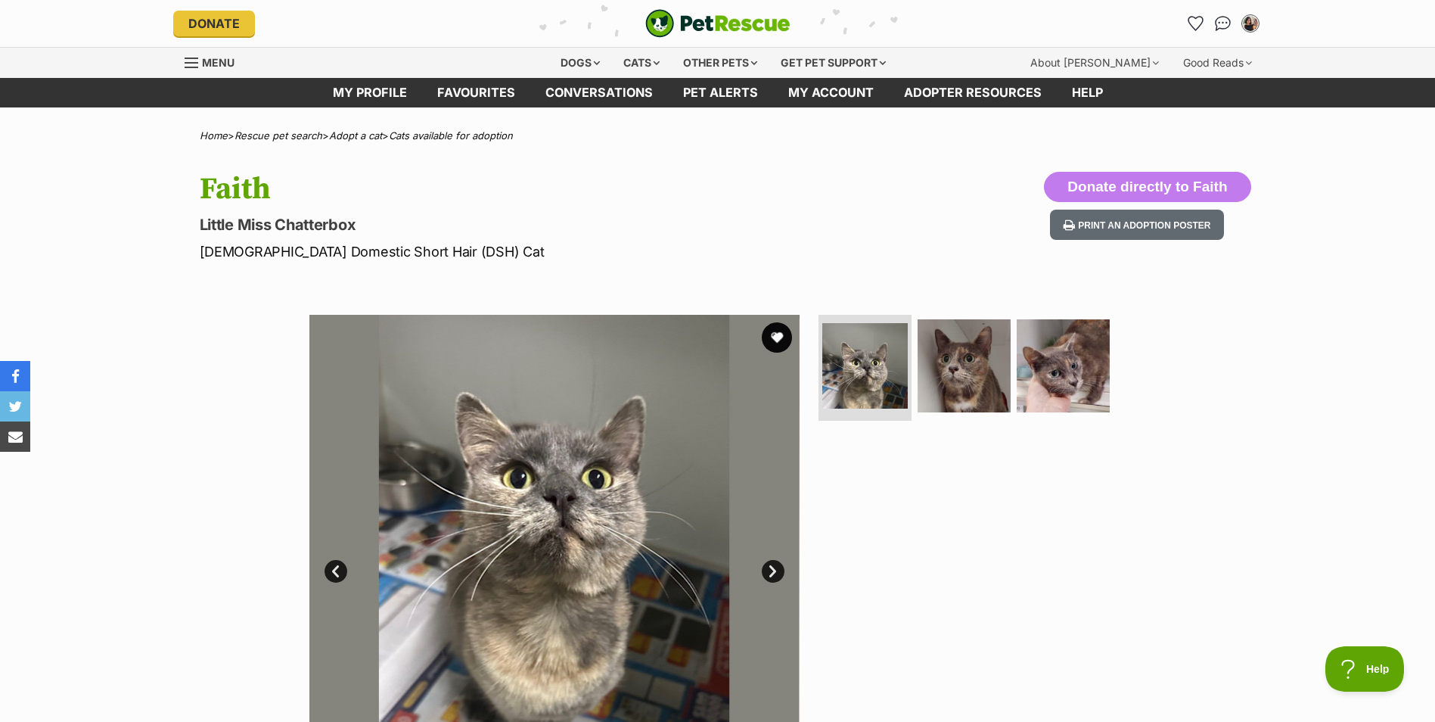
click at [768, 552] on img at bounding box center [554, 560] width 490 height 490
click at [768, 563] on link "Next" at bounding box center [773, 571] width 23 height 23
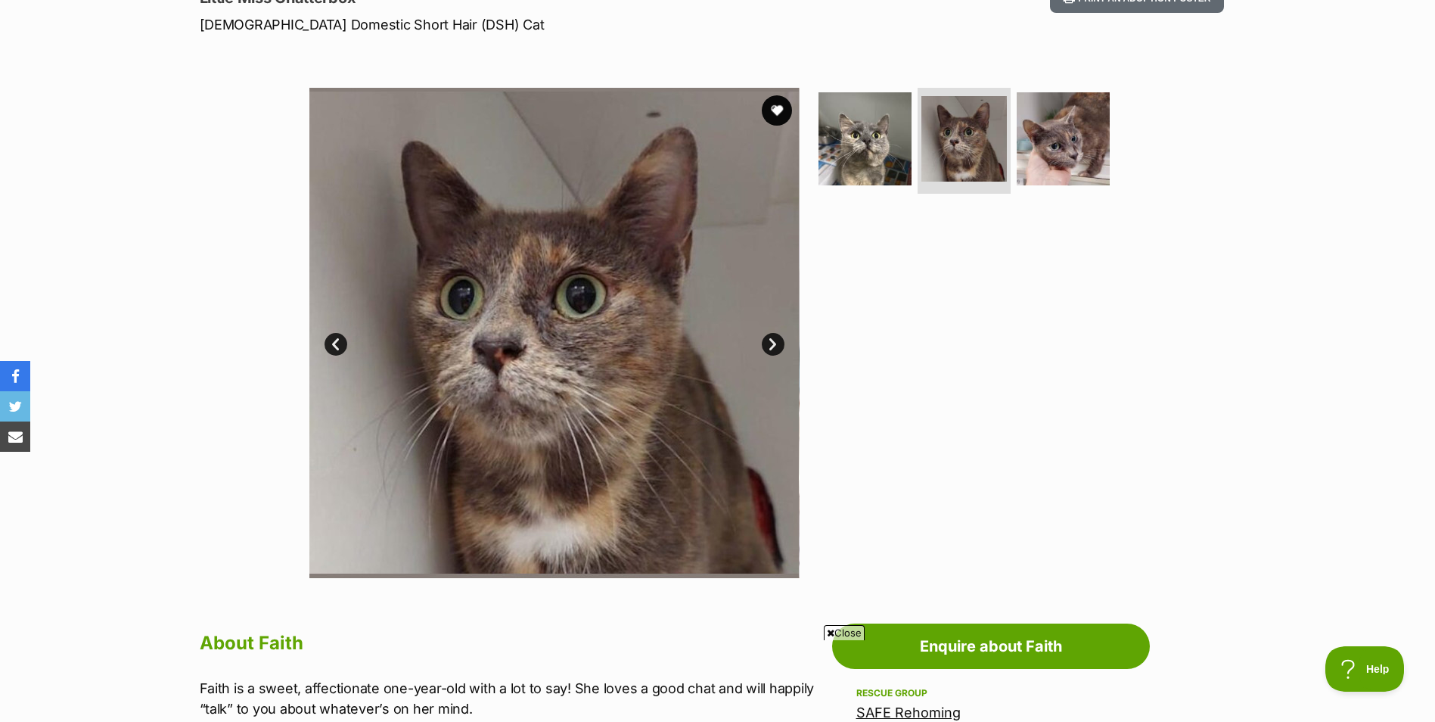
click at [775, 340] on link "Next" at bounding box center [773, 344] width 23 height 23
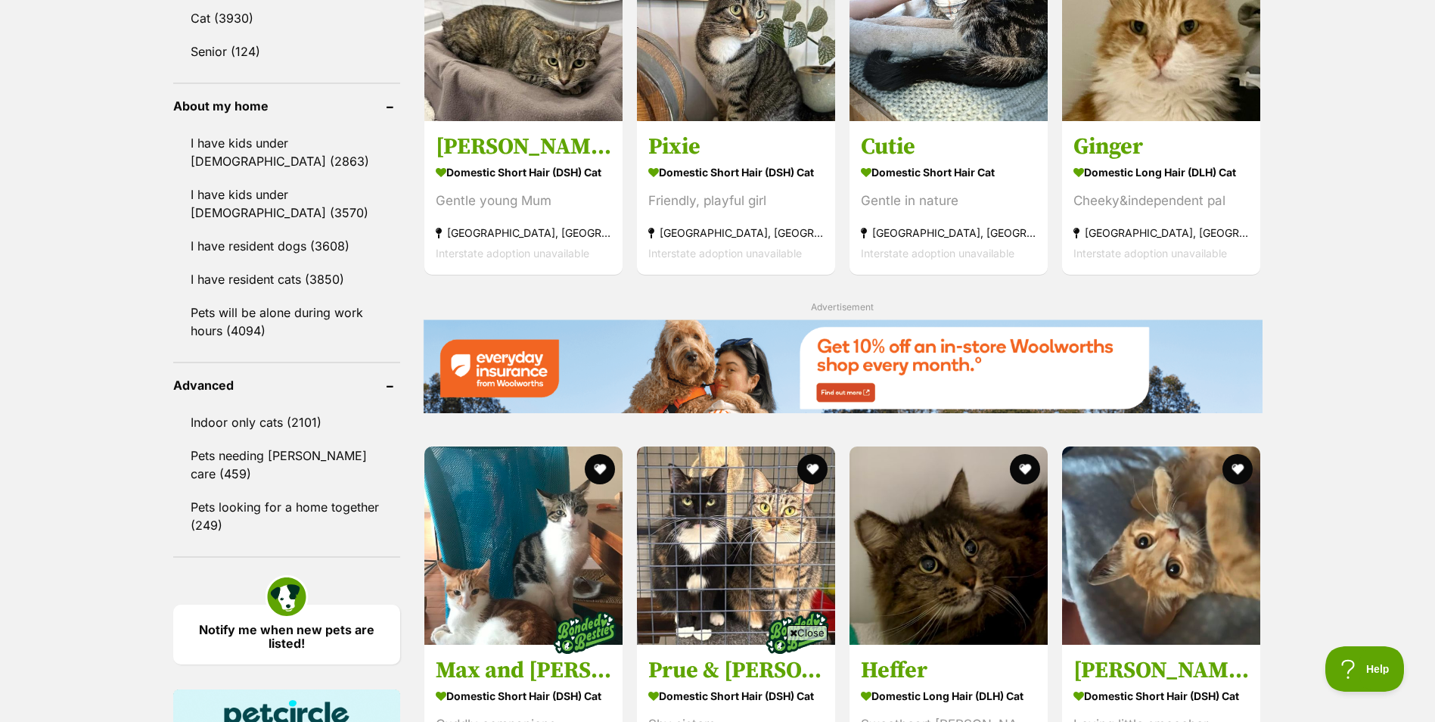
scroll to position [1815, 0]
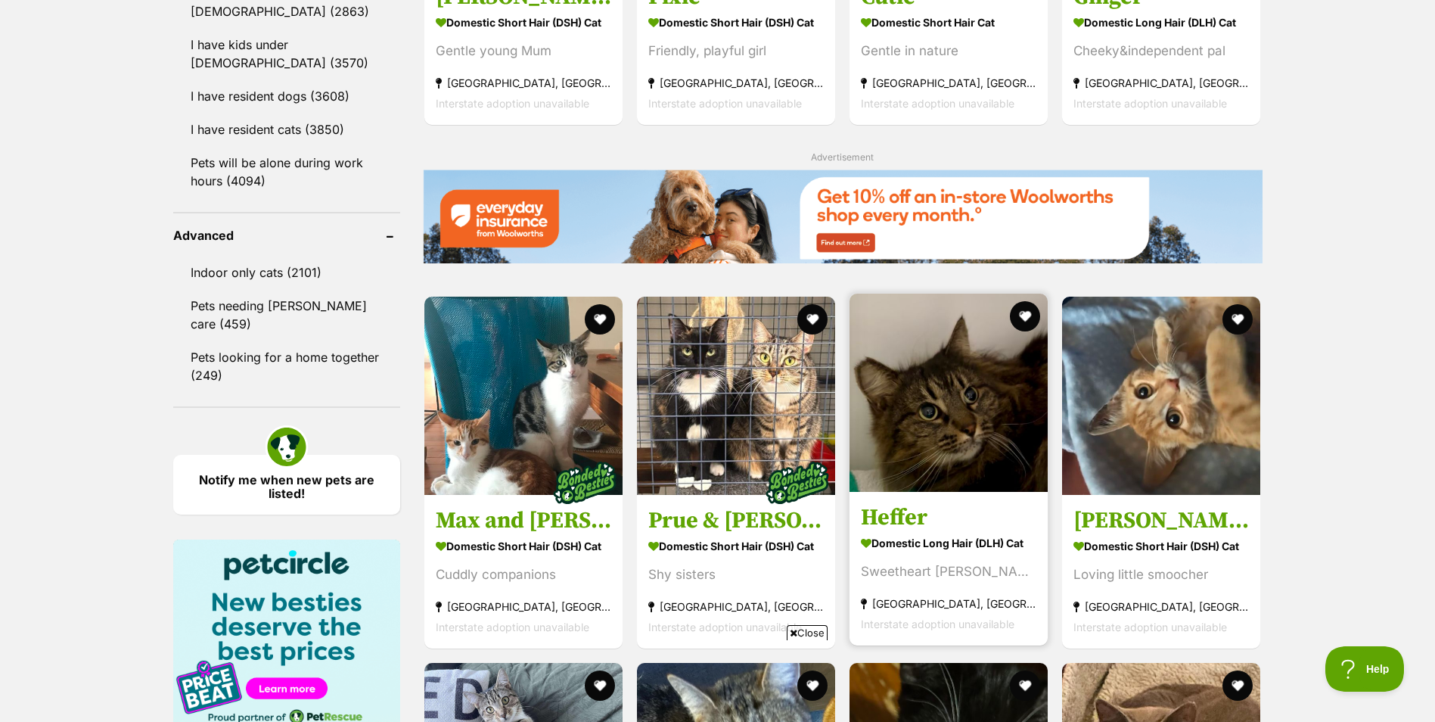
click at [877, 481] on img at bounding box center [948, 392] width 198 height 198
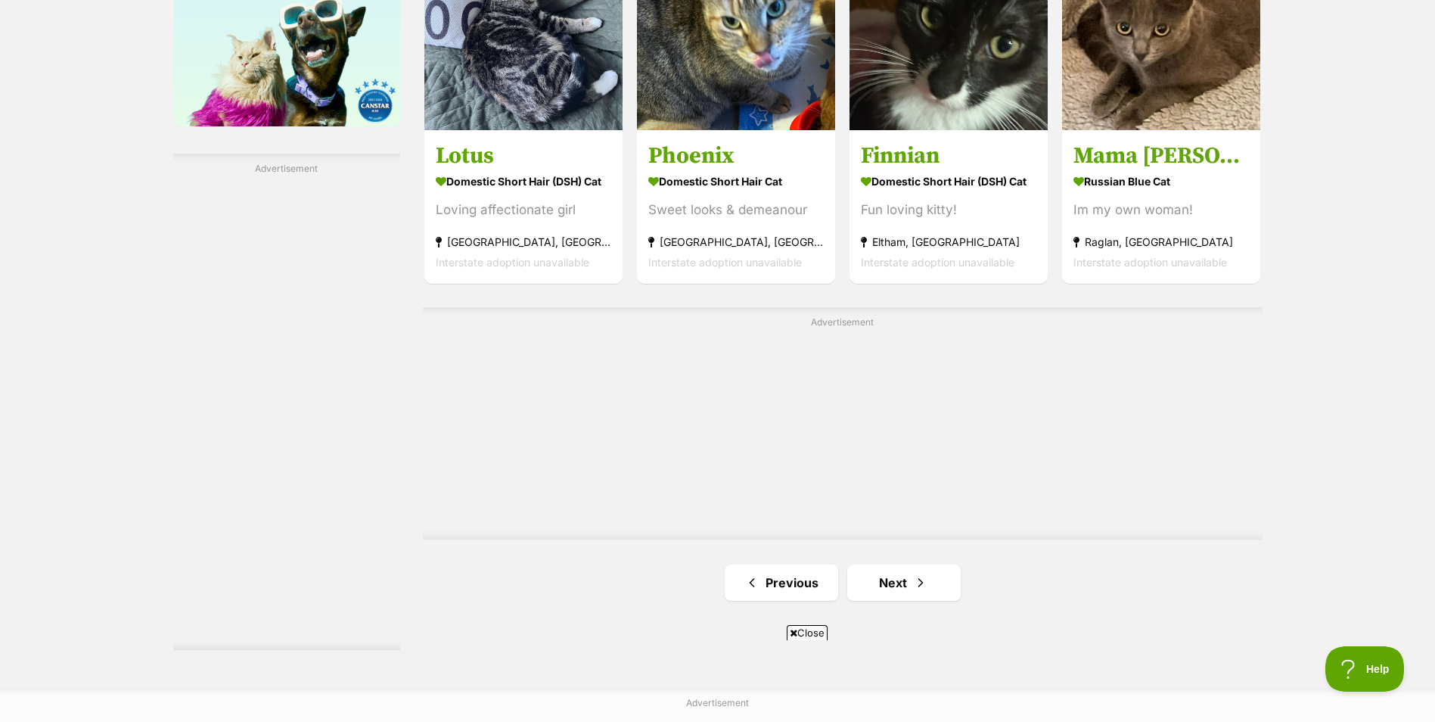
scroll to position [2874, 0]
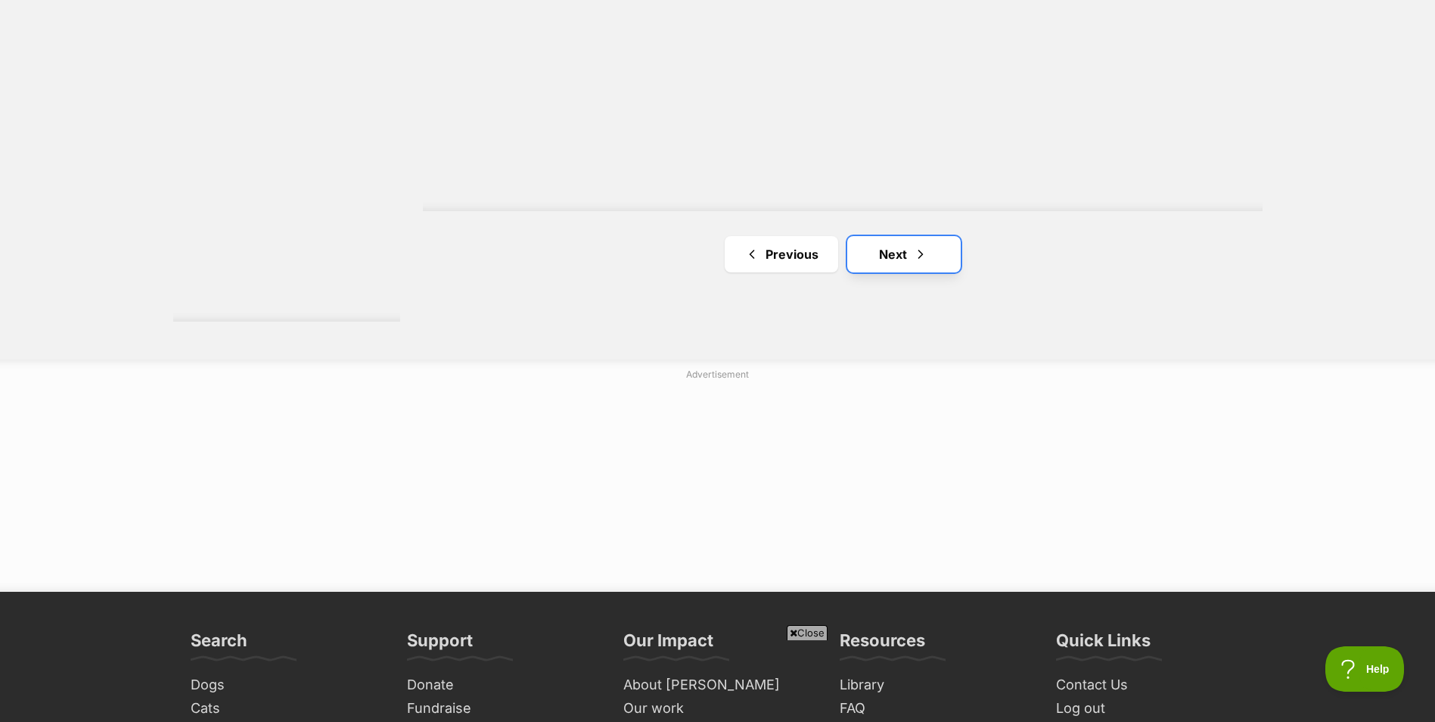
click at [935, 236] on link "Next" at bounding box center [903, 254] width 113 height 36
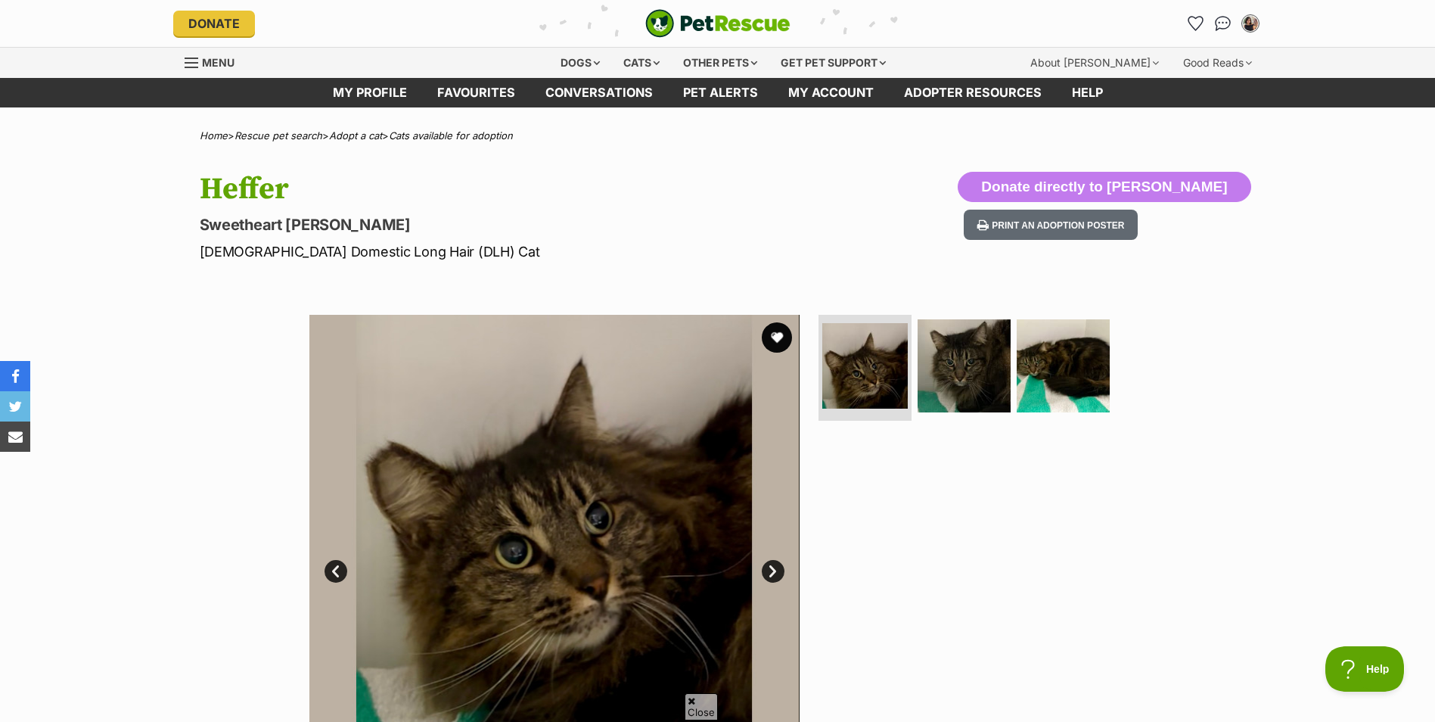
scroll to position [454, 0]
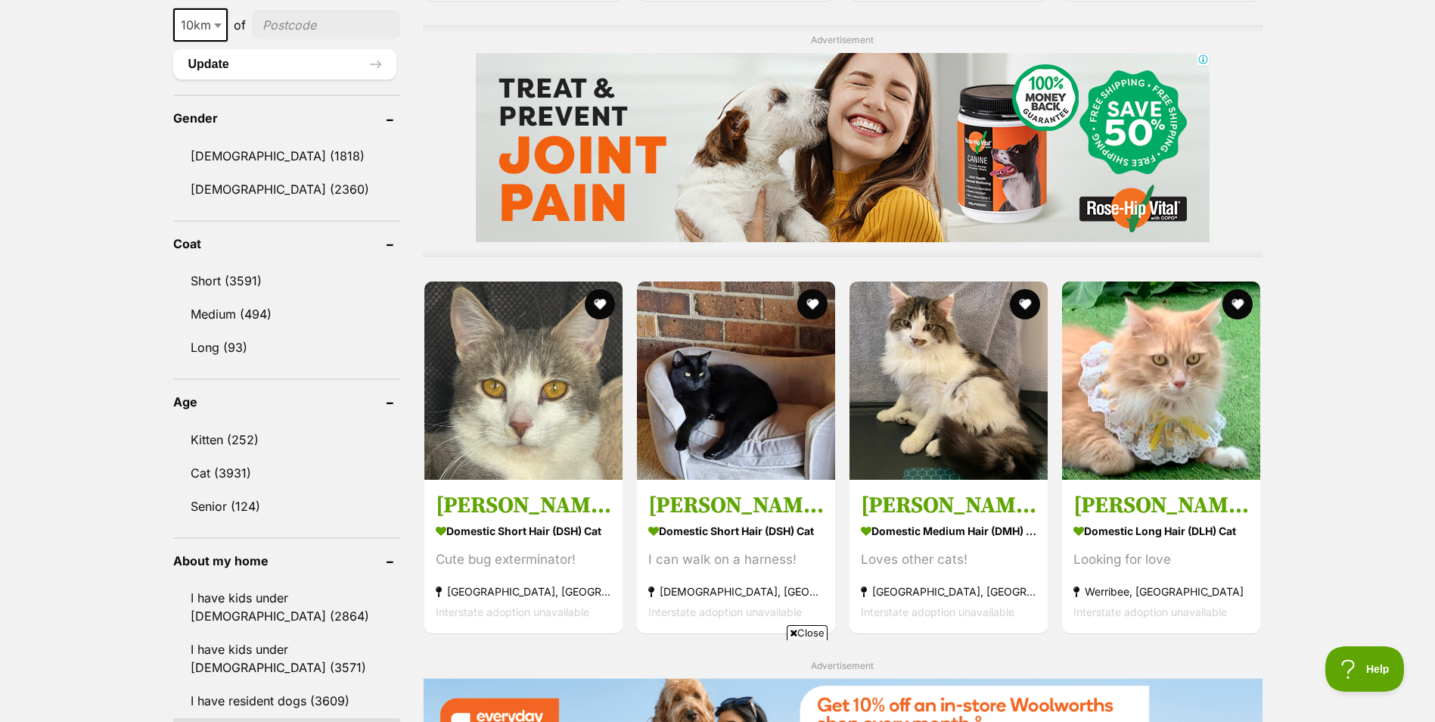
scroll to position [1210, 0]
click at [294, 322] on link "Medium (494)" at bounding box center [286, 315] width 227 height 32
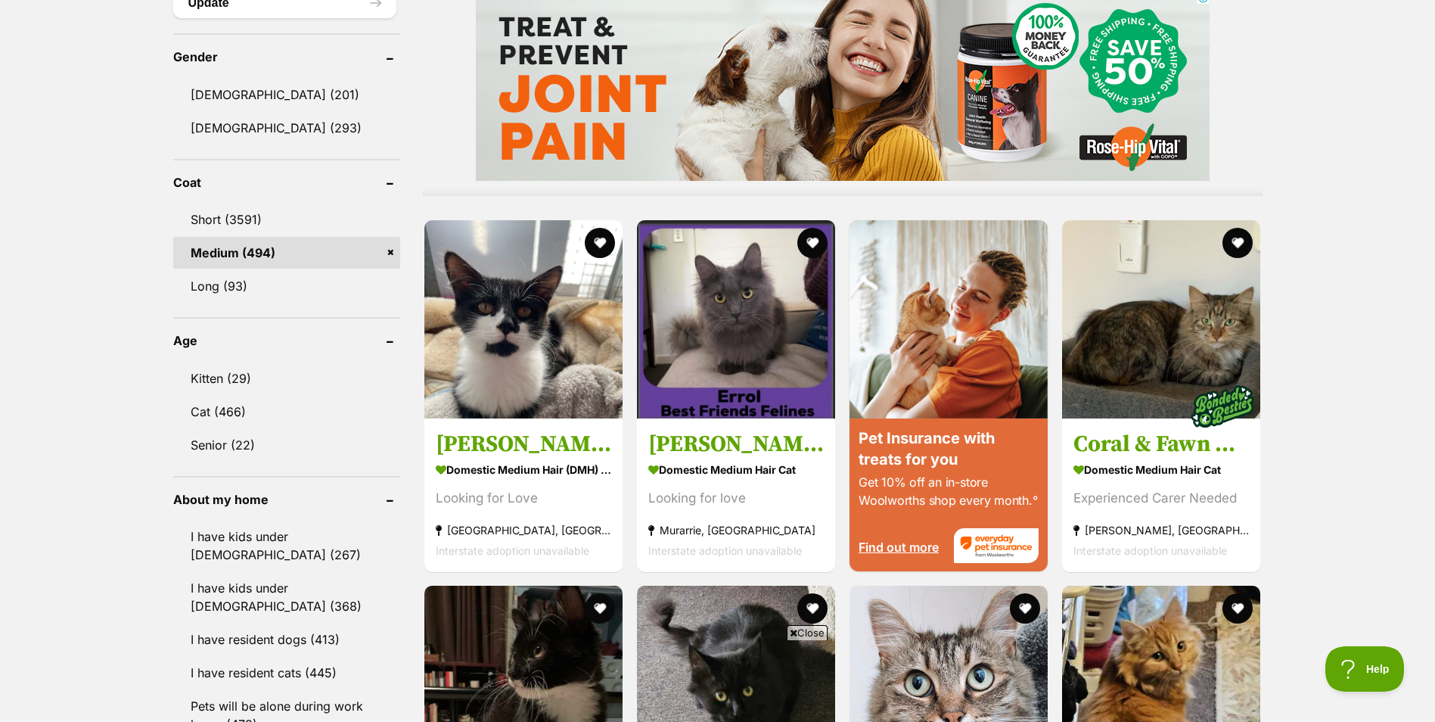
scroll to position [1286, 0]
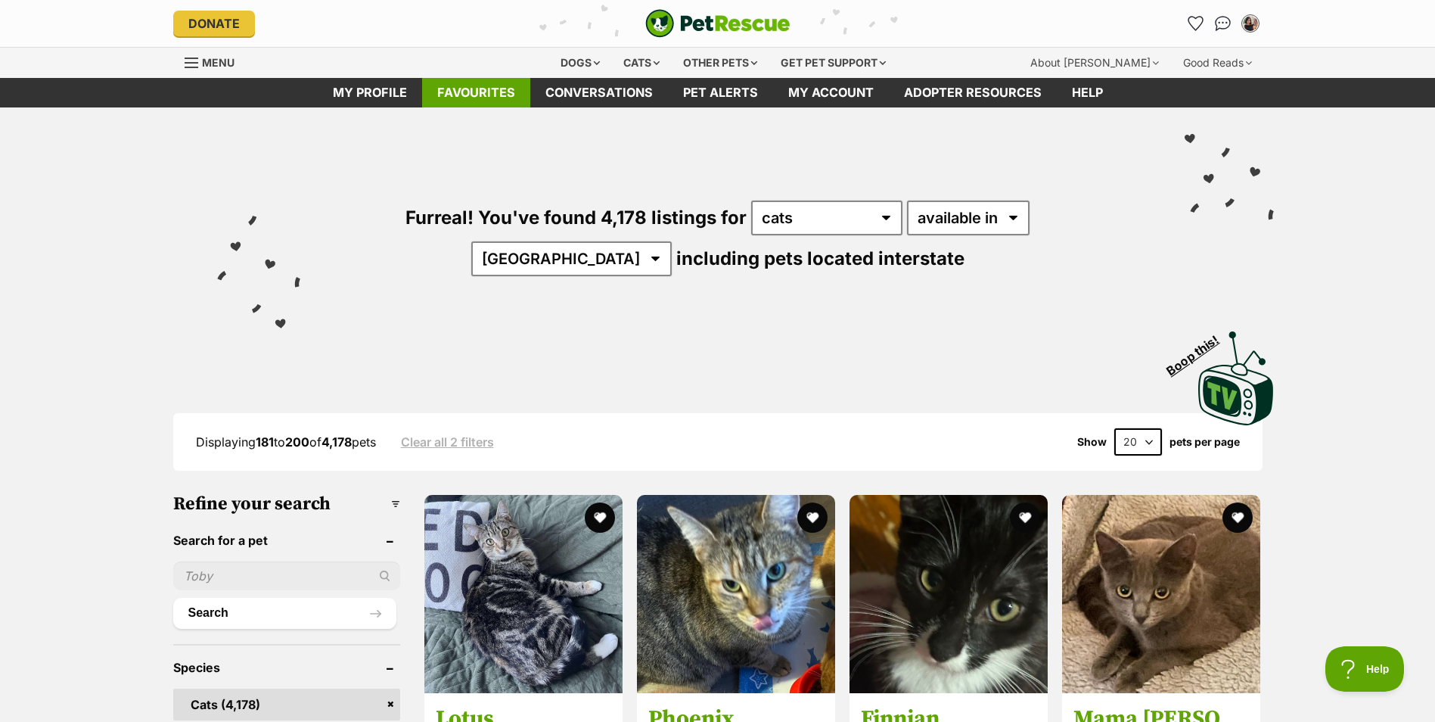
click at [469, 104] on link "Favourites" at bounding box center [476, 92] width 108 height 29
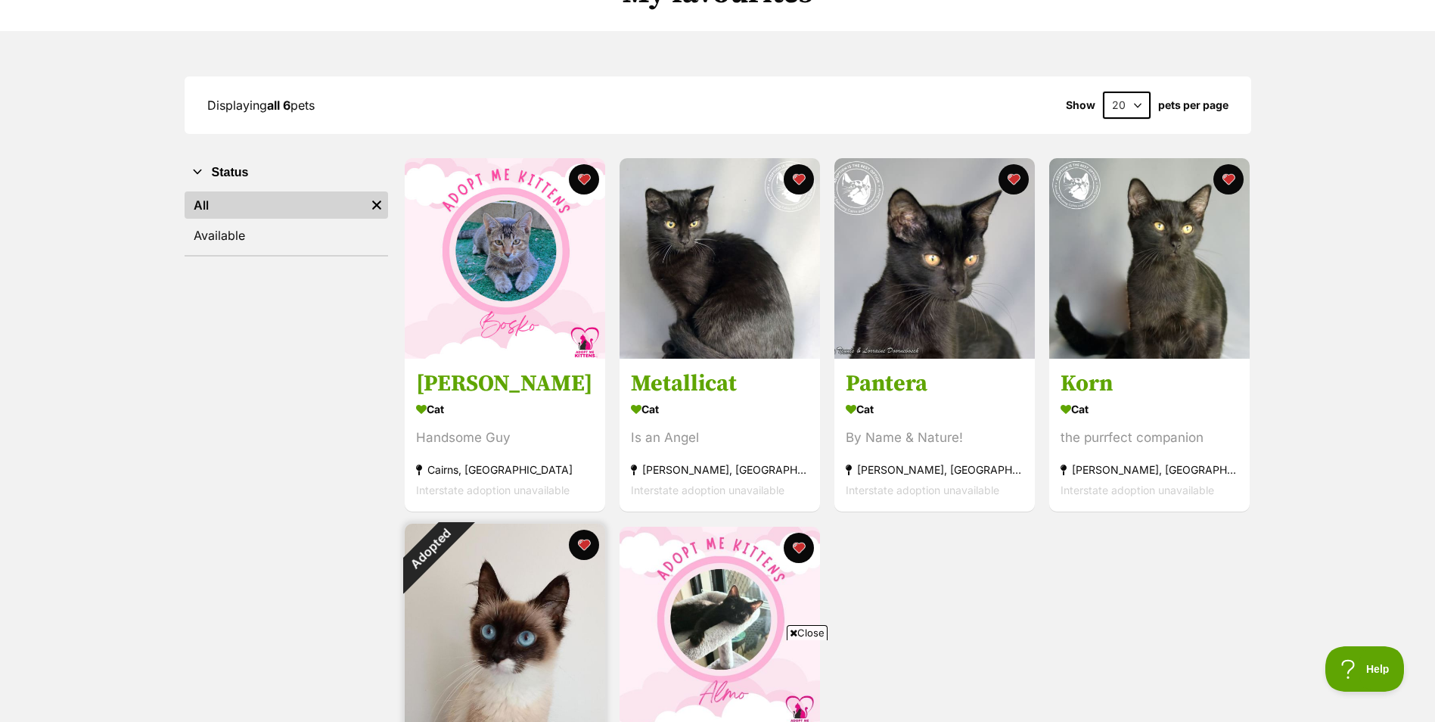
scroll to position [76, 0]
